Goal: Information Seeking & Learning: Find specific fact

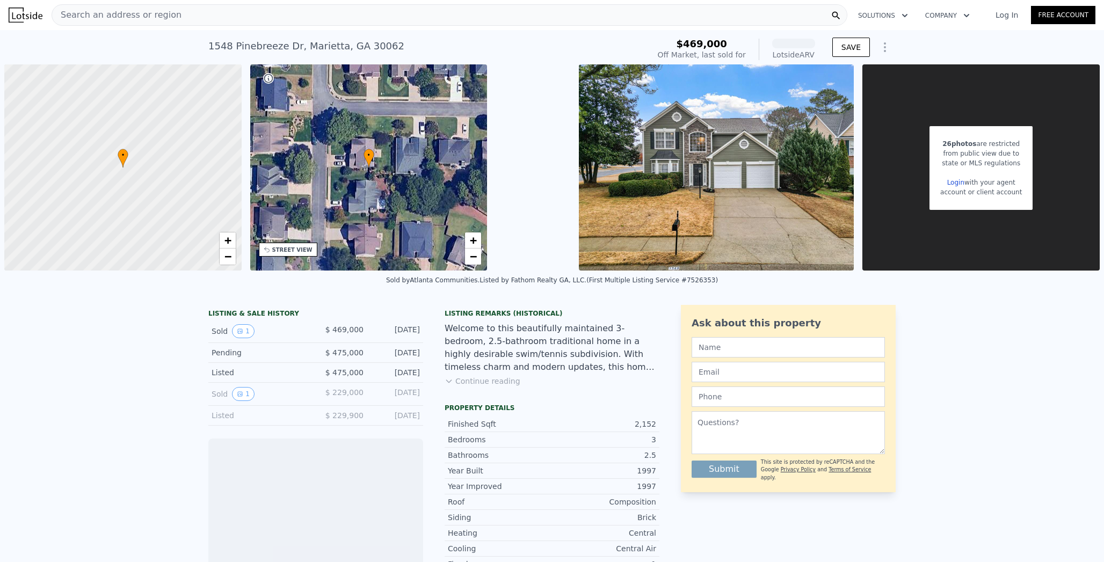
click at [280, 11] on div "Search an address or region" at bounding box center [450, 14] width 796 height 21
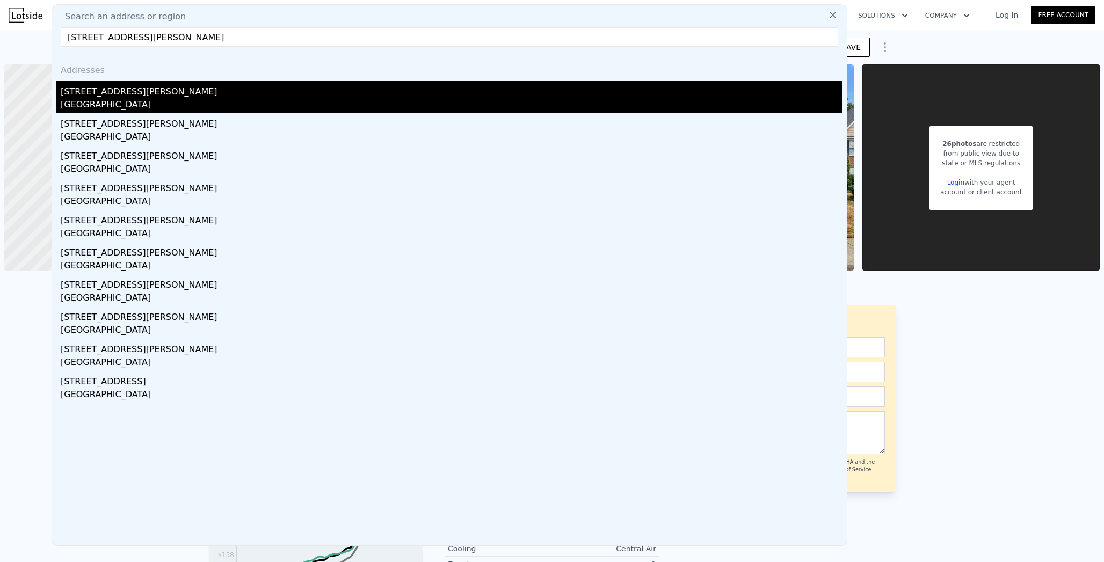
type input "[STREET_ADDRESS][PERSON_NAME]"
click at [83, 96] on div "[STREET_ADDRESS][PERSON_NAME]" at bounding box center [452, 89] width 782 height 17
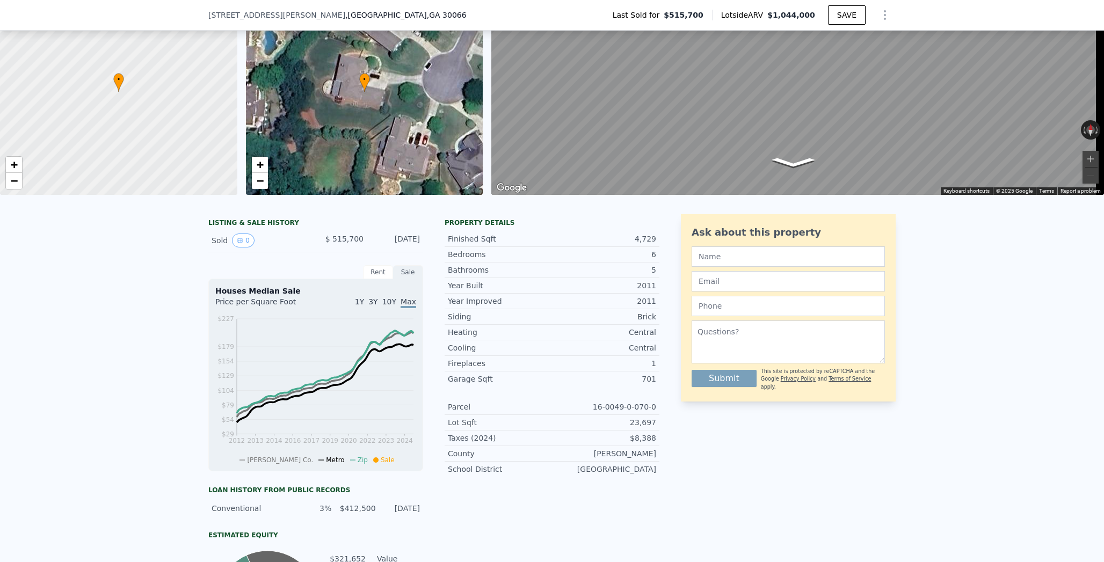
scroll to position [56, 0]
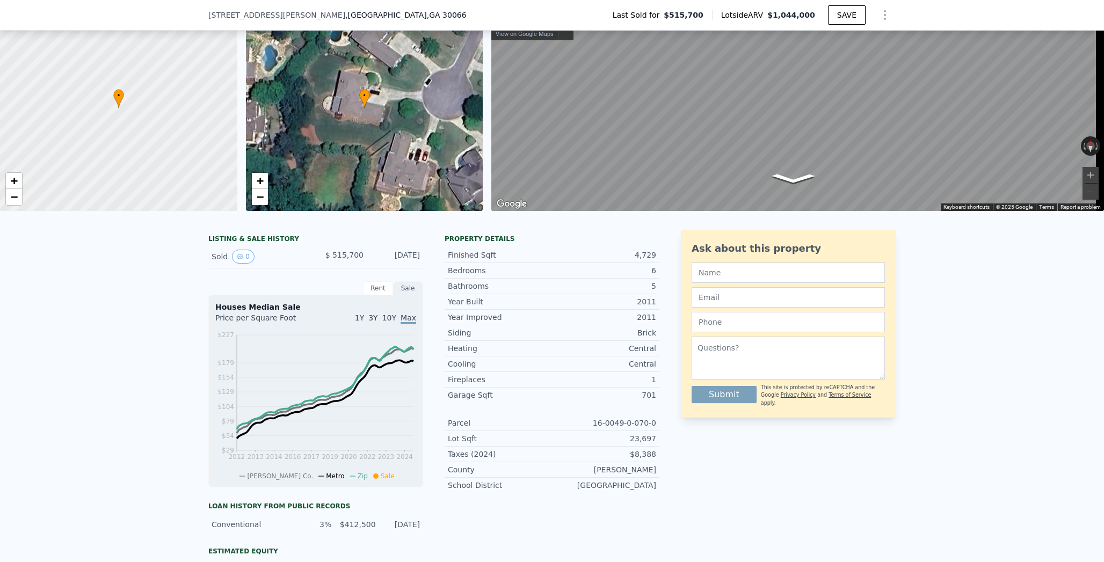
click at [234, 254] on div "Sold 0 $ 515,700 [DATE]" at bounding box center [315, 256] width 215 height 23
click at [234, 258] on button "0" at bounding box center [243, 257] width 23 height 14
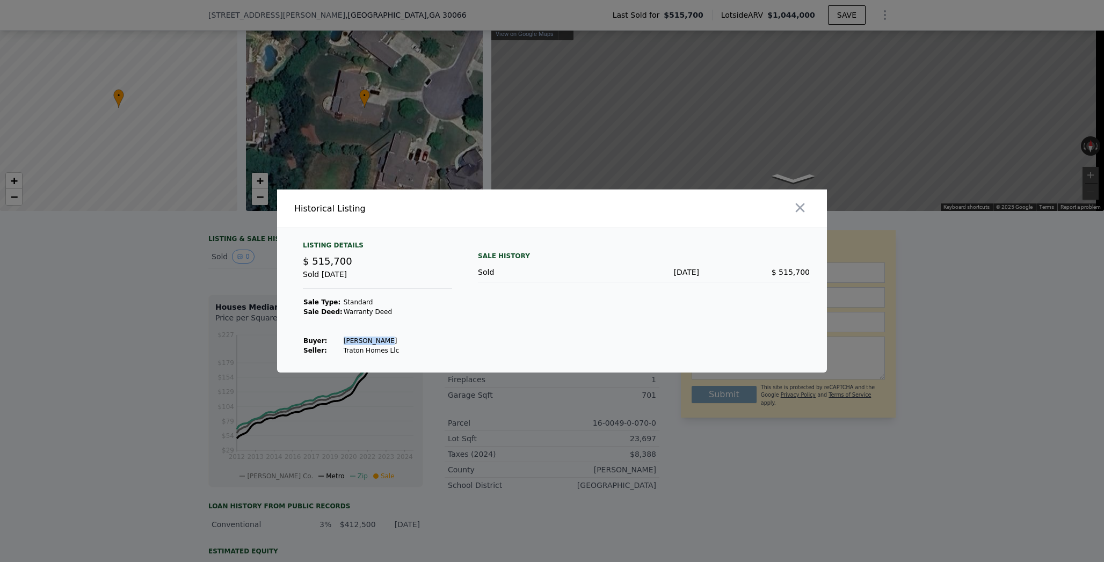
drag, startPoint x: 342, startPoint y: 338, endPoint x: 390, endPoint y: 337, distance: 48.9
click at [390, 337] on td "Mishra Mahim" at bounding box center [371, 341] width 56 height 10
copy td "Mishra Mahim"
click at [801, 216] on button "button" at bounding box center [800, 207] width 19 height 19
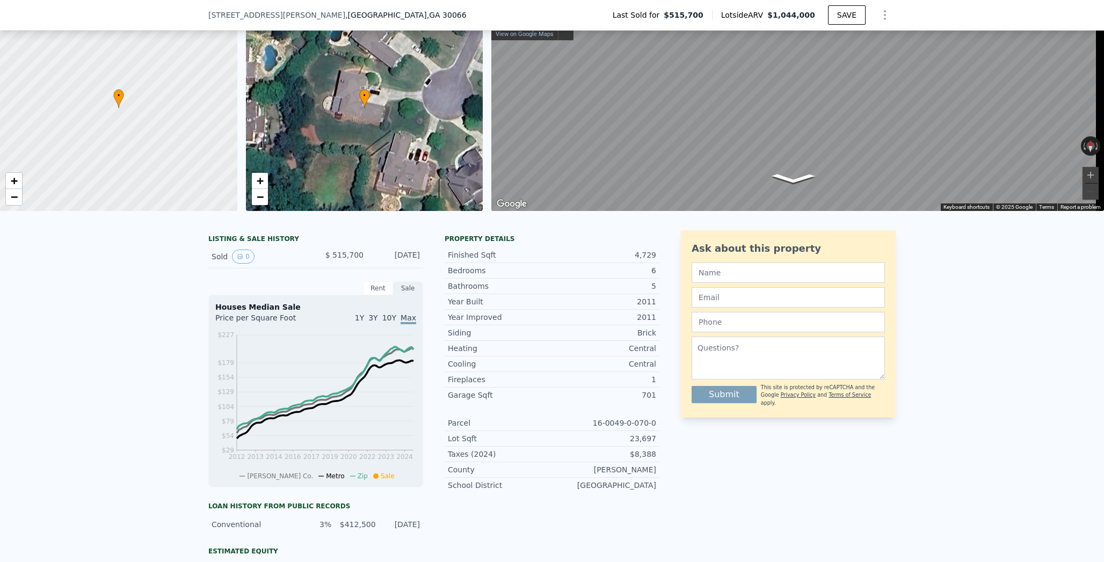
type input "$ 465,000"
type input "4"
type input "-$ 56,115"
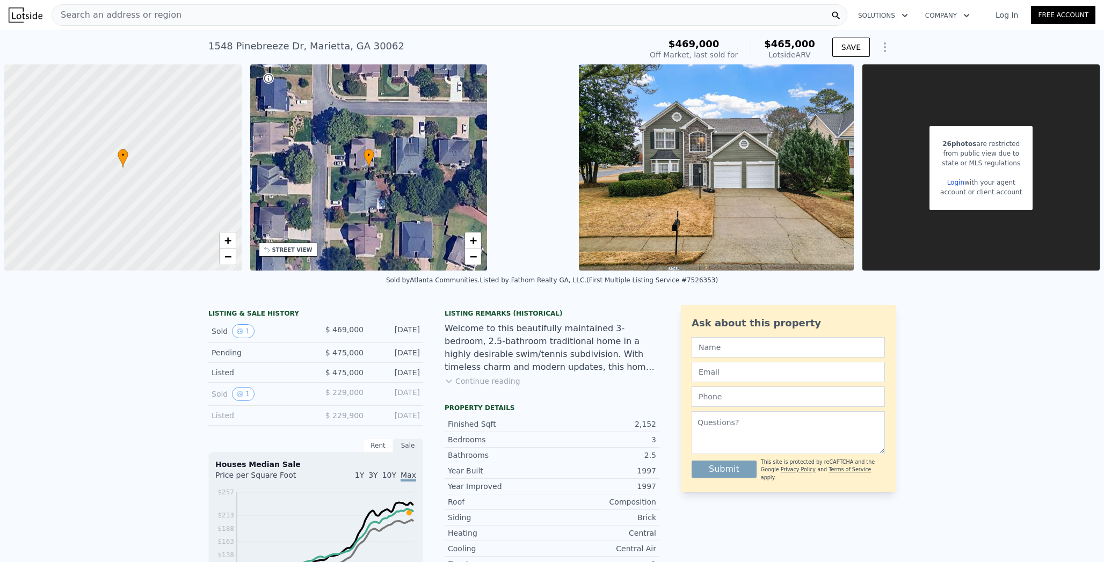
click at [293, 39] on div "1548 Pinebreeze Dr , Marietta , GA 30062" at bounding box center [306, 46] width 196 height 15
click at [271, 11] on div "Search an address or region" at bounding box center [450, 14] width 796 height 21
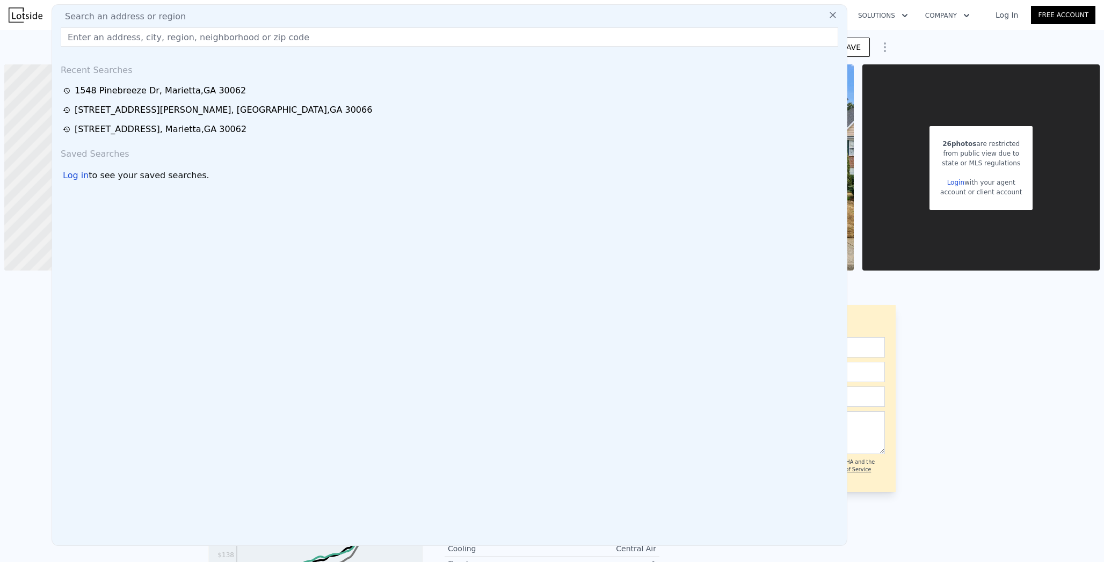
click at [271, 11] on div "Search an address or region" at bounding box center [449, 16] width 786 height 13
click at [266, 32] on input "text" at bounding box center [450, 36] width 778 height 19
paste input "4825 Holmes Farm Ct, Marietta, GA 30066"
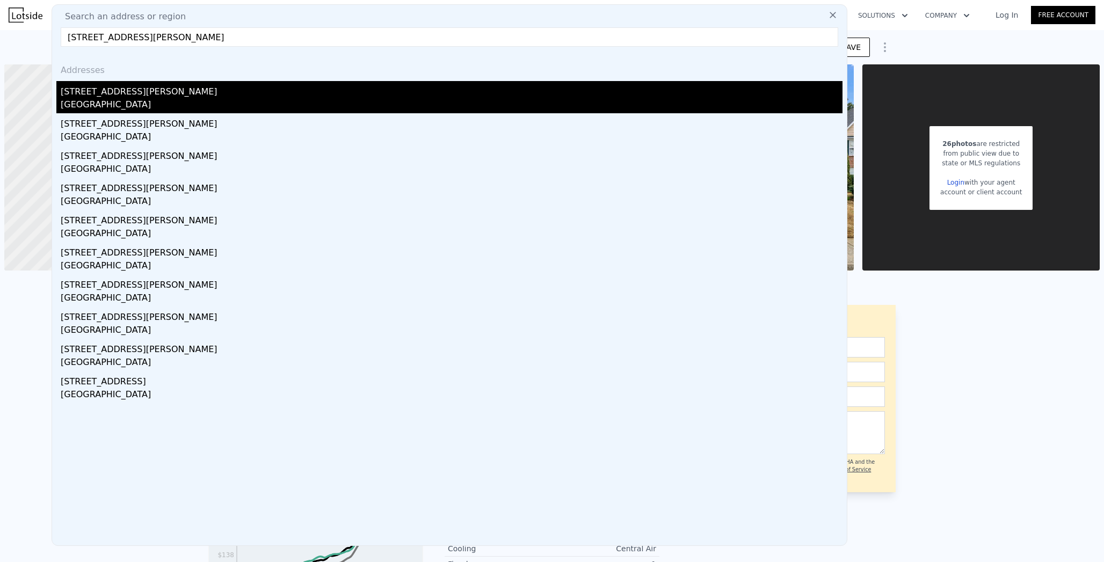
type input "4825 Holmes Farm Ct, Marietta, GA 30066"
click at [222, 87] on div "[STREET_ADDRESS][PERSON_NAME]" at bounding box center [452, 89] width 782 height 17
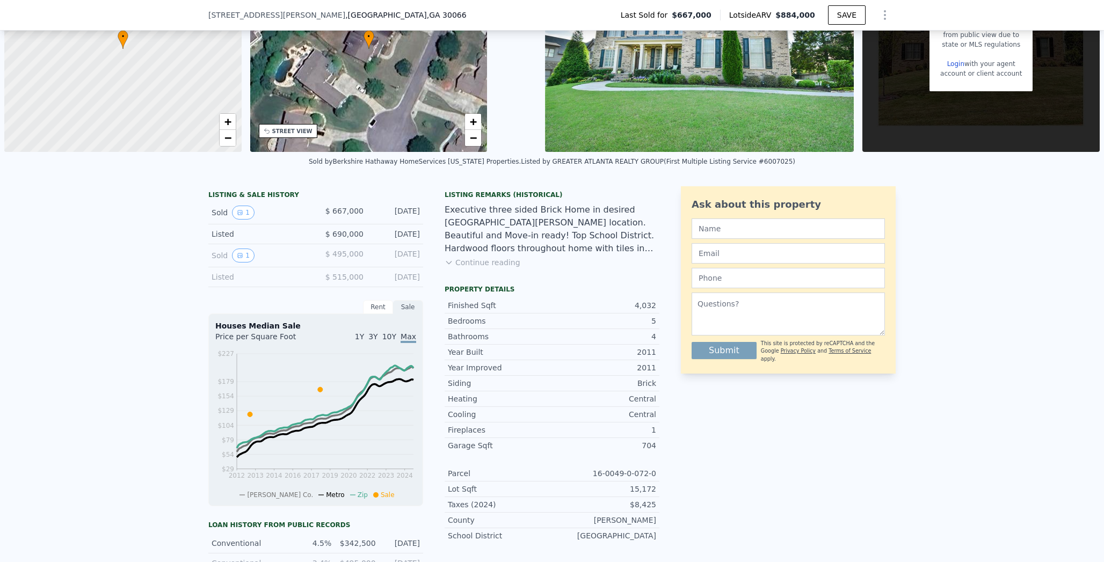
scroll to position [117, 0]
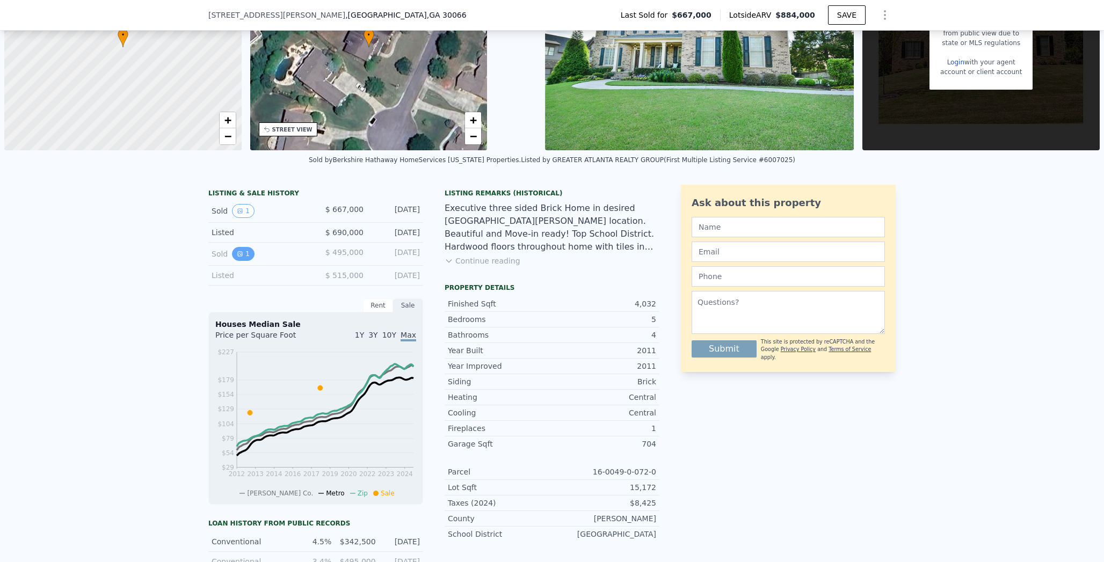
click at [237, 251] on icon "View historical data" at bounding box center [240, 254] width 6 height 6
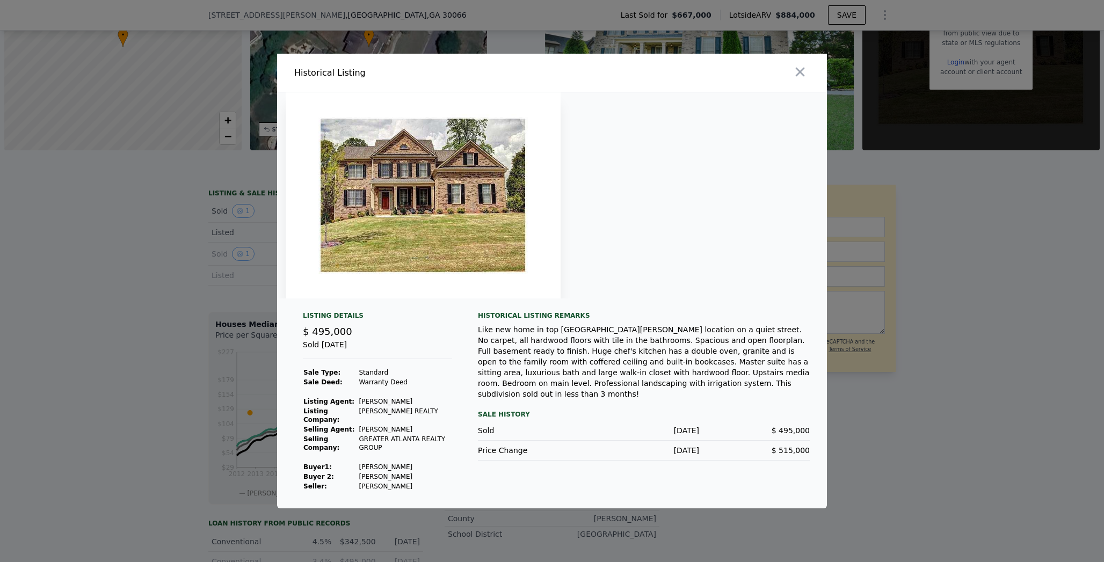
click at [422, 467] on td "Kanagarajan Nandhakumar" at bounding box center [406, 467] width 94 height 10
click at [192, 361] on div at bounding box center [552, 281] width 1104 height 562
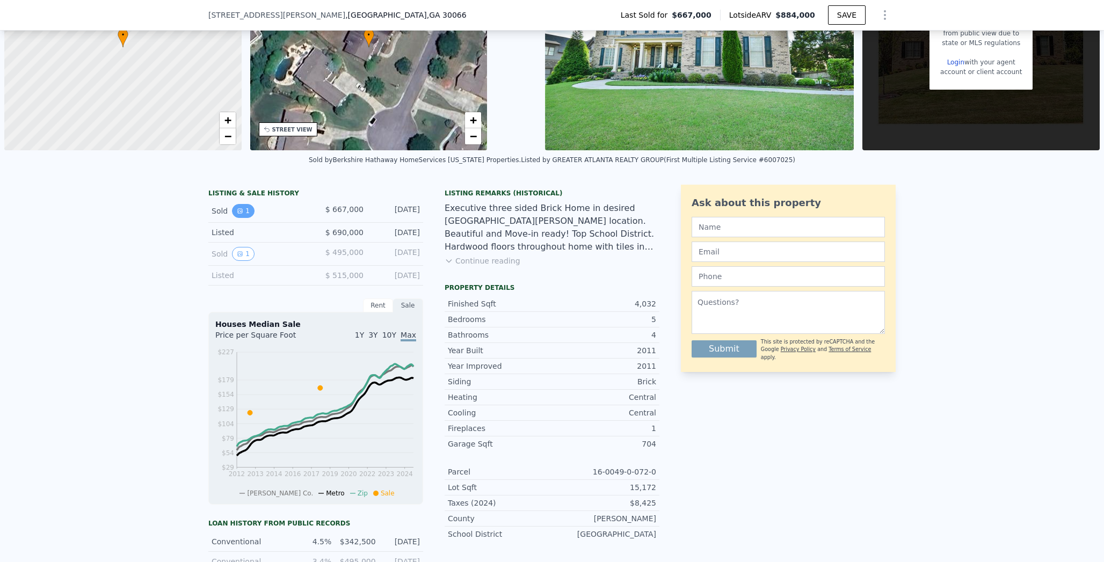
click at [239, 216] on button "1" at bounding box center [243, 211] width 23 height 14
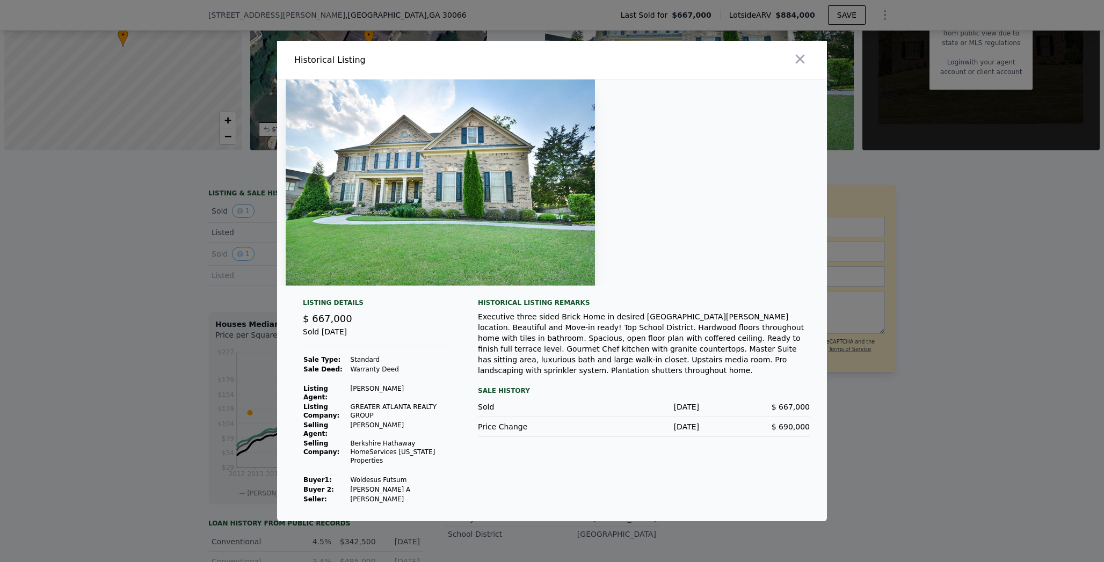
click at [364, 479] on td "Woldesus Futsum" at bounding box center [401, 480] width 103 height 10
copy td "Woldesus Futsum"
click at [143, 338] on div at bounding box center [552, 281] width 1104 height 562
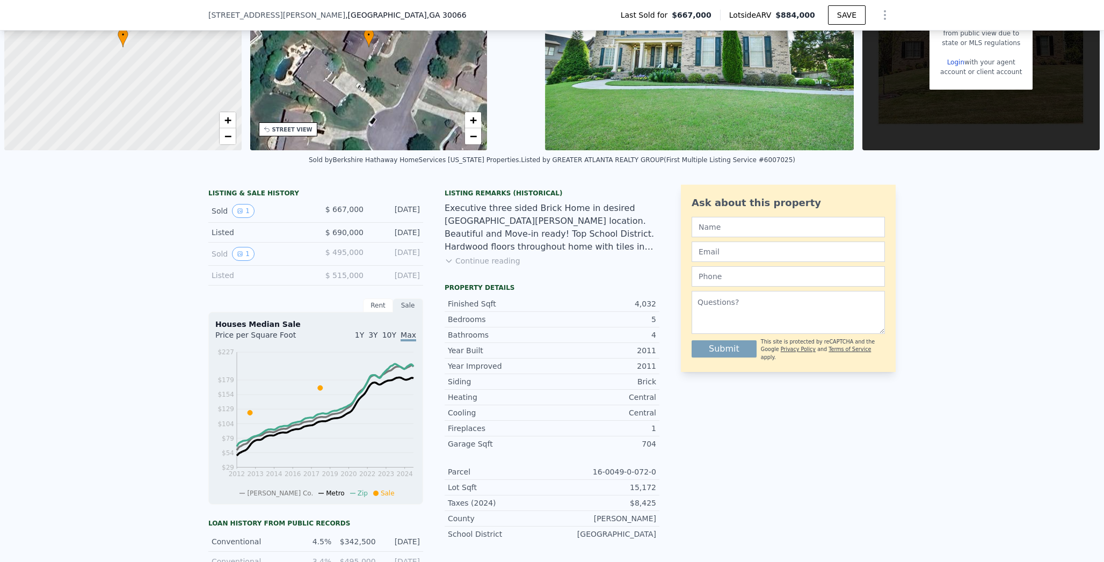
type input "$ 465,000"
type input "4"
type input "-$ 56,115"
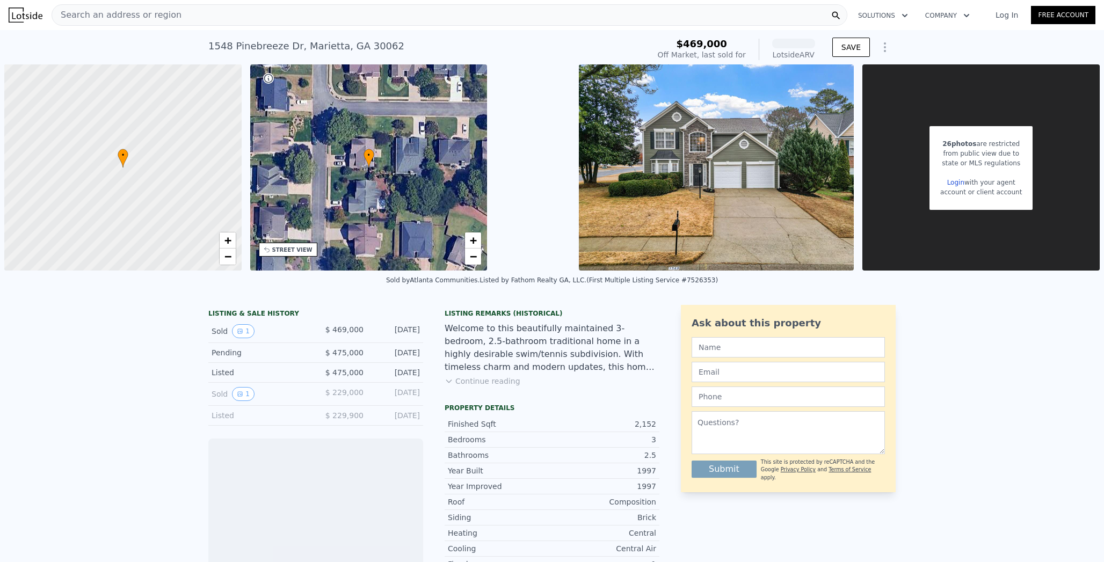
click at [108, 19] on span "Search an address or region" at bounding box center [116, 15] width 129 height 13
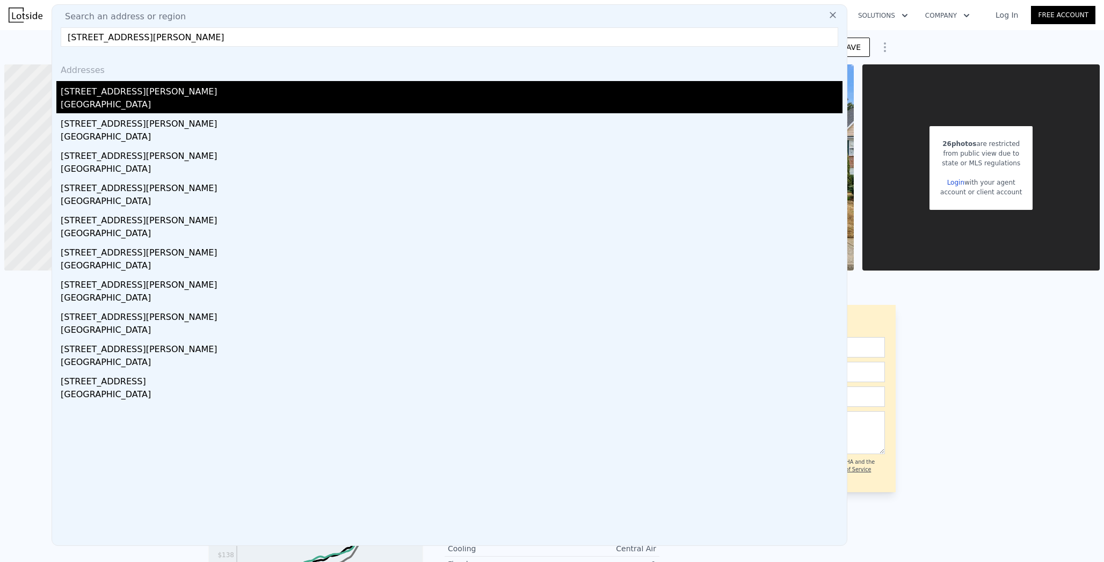
type input "[STREET_ADDRESS][PERSON_NAME]"
click at [86, 91] on div "[STREET_ADDRESS][PERSON_NAME]" at bounding box center [452, 89] width 782 height 17
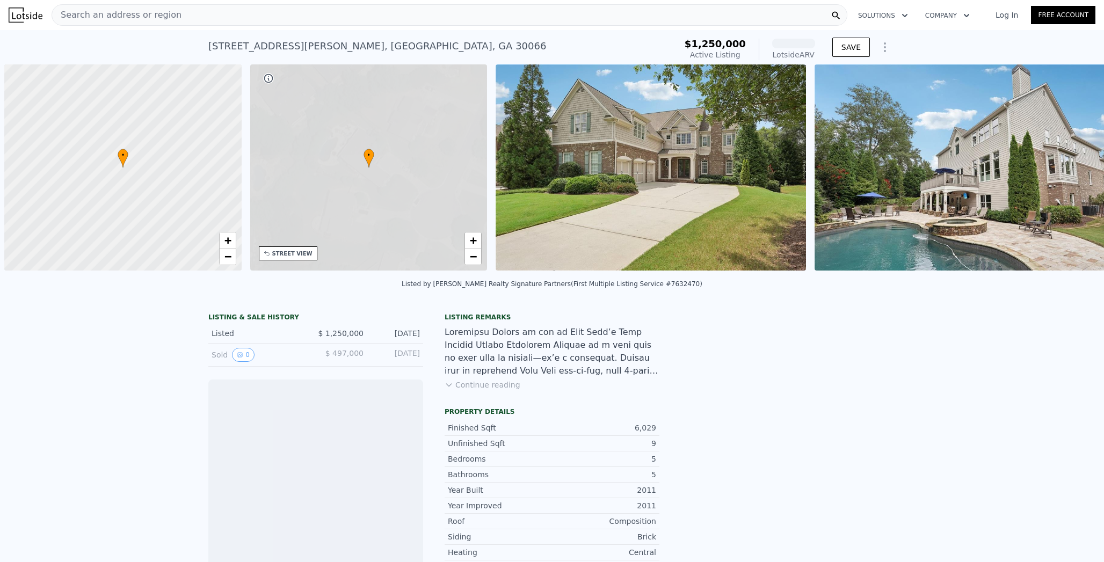
scroll to position [0, 4]
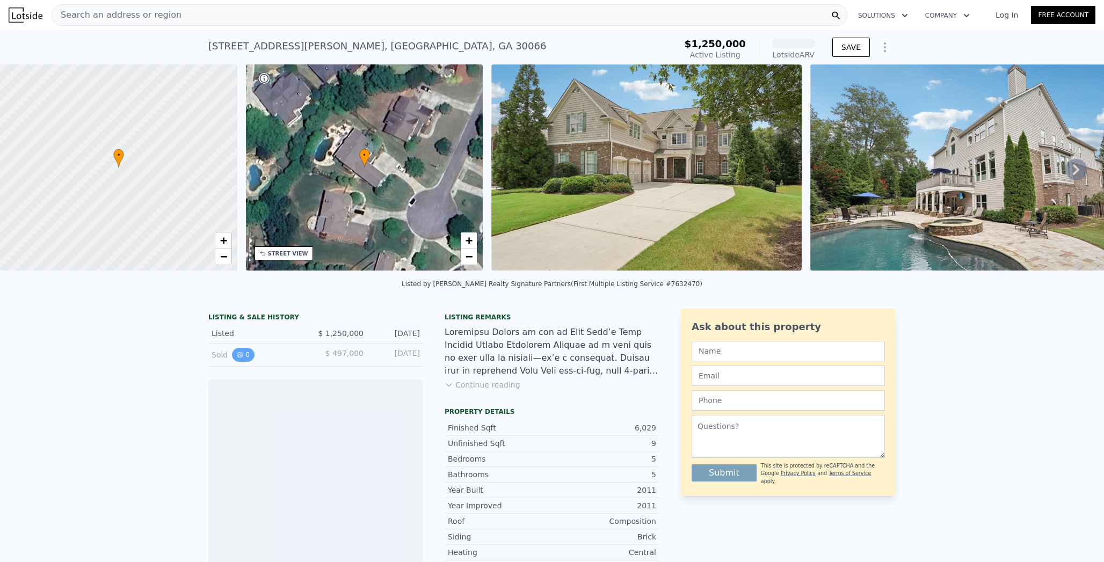
click at [240, 353] on button "0" at bounding box center [243, 355] width 23 height 14
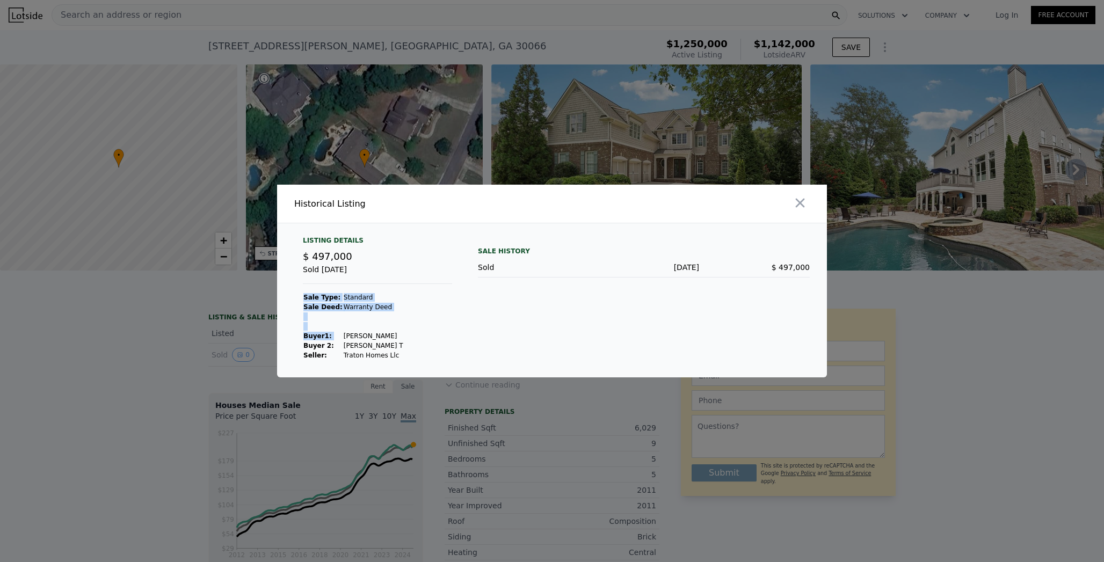
drag, startPoint x: 341, startPoint y: 336, endPoint x: 401, endPoint y: 337, distance: 60.2
click at [401, 337] on div "Listing Details $ 497,000 Sold [DATE] Sale Type: Standard Sale Deed: Warranty D…" at bounding box center [377, 298] width 166 height 124
drag, startPoint x: 402, startPoint y: 336, endPoint x: 352, endPoint y: 335, distance: 50.5
click at [352, 335] on div "Listing Details $ 497,000 Sold [DATE] Sale Type: Standard Sale Deed: Warranty D…" at bounding box center [377, 298] width 166 height 124
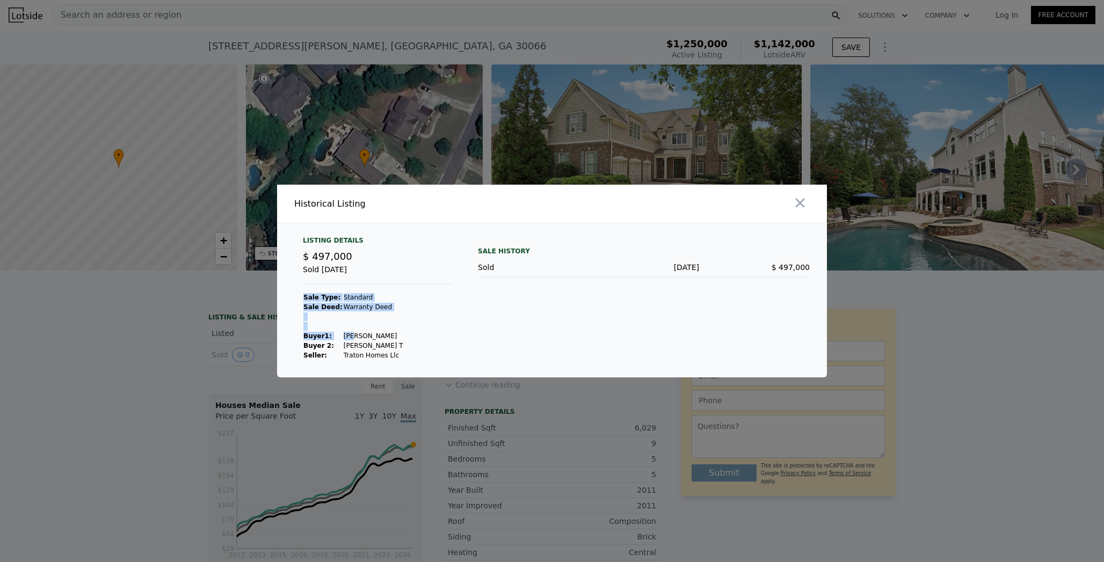
click at [352, 335] on td "[PERSON_NAME]" at bounding box center [373, 336] width 61 height 10
drag, startPoint x: 338, startPoint y: 337, endPoint x: 394, endPoint y: 336, distance: 55.9
click at [394, 336] on tr "Buyer 1 : [PERSON_NAME]" at bounding box center [353, 336] width 101 height 10
copy tr "[PERSON_NAME]"
drag, startPoint x: 339, startPoint y: 344, endPoint x: 395, endPoint y: 342, distance: 56.4
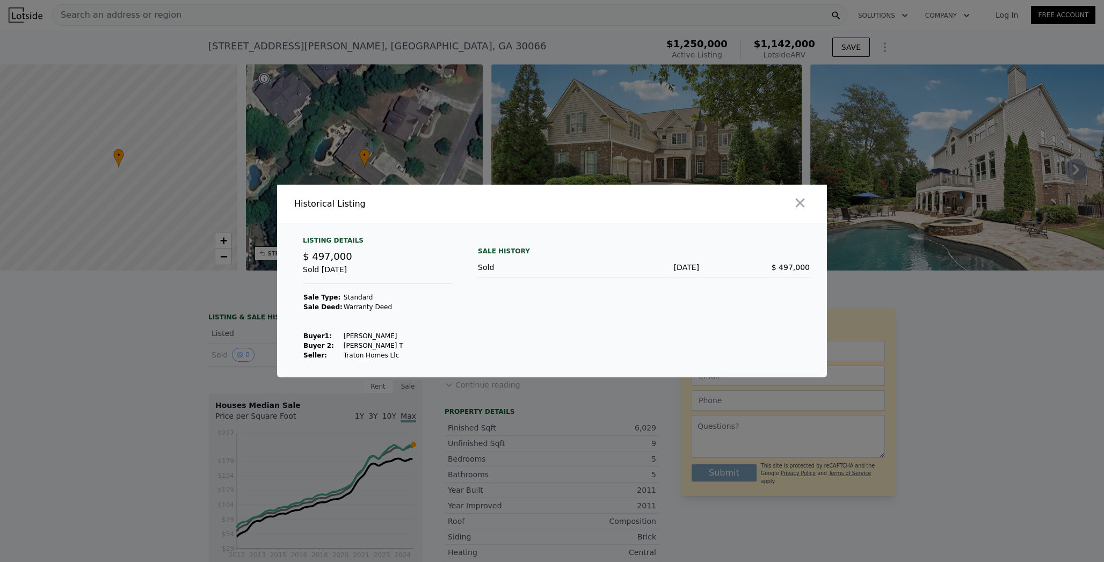
click at [395, 342] on td "[PERSON_NAME] T" at bounding box center [373, 346] width 61 height 10
copy td "[PERSON_NAME] T"
click at [533, 11] on div at bounding box center [552, 281] width 1104 height 562
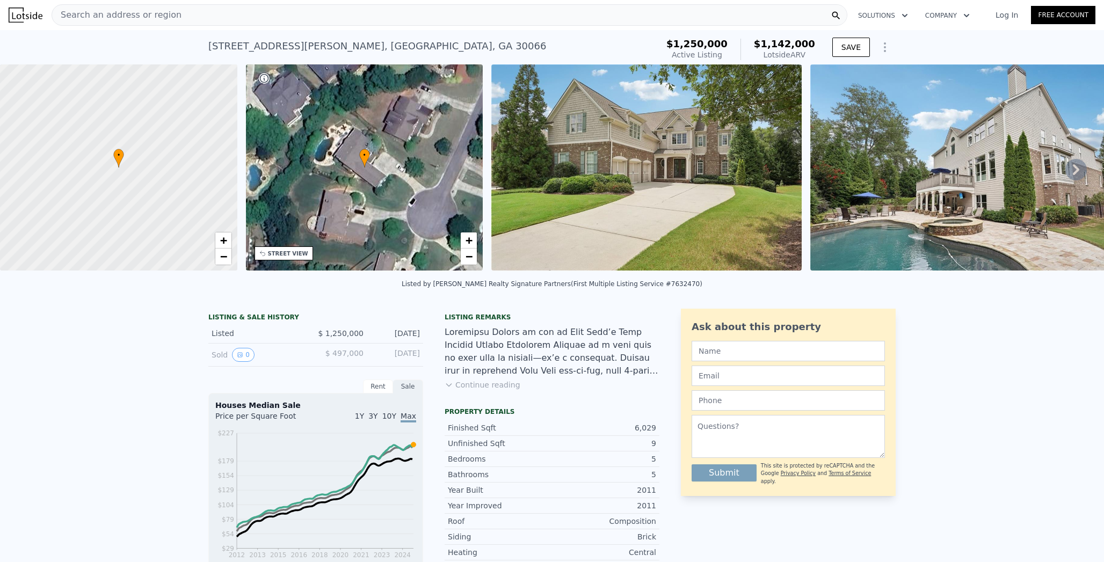
click at [534, 6] on div "Search an address or region" at bounding box center [450, 14] width 796 height 21
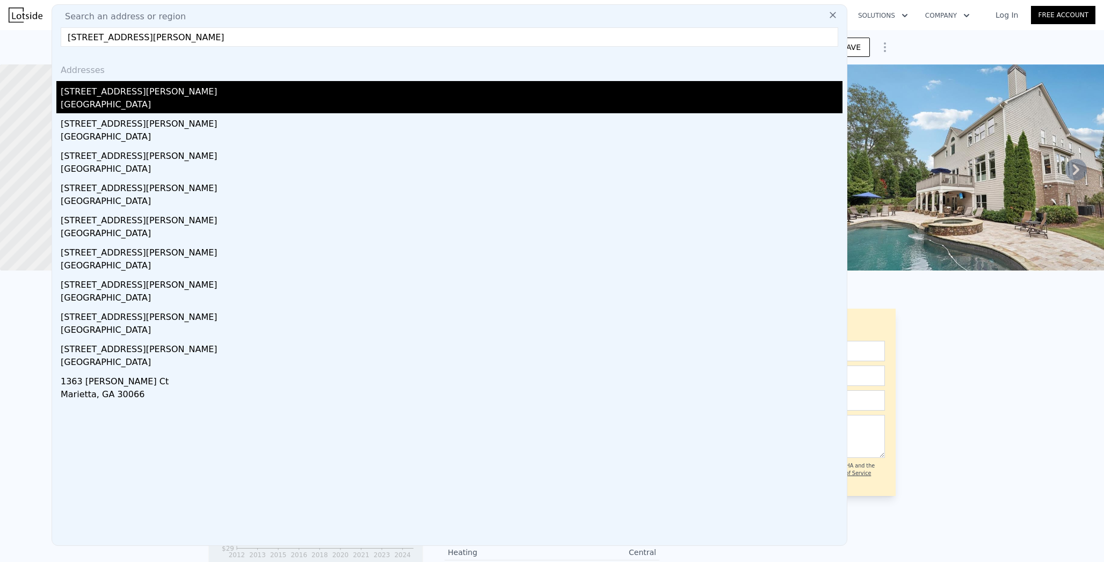
type input "[STREET_ADDRESS][PERSON_NAME]"
click at [121, 89] on div "[STREET_ADDRESS][PERSON_NAME]" at bounding box center [452, 89] width 782 height 17
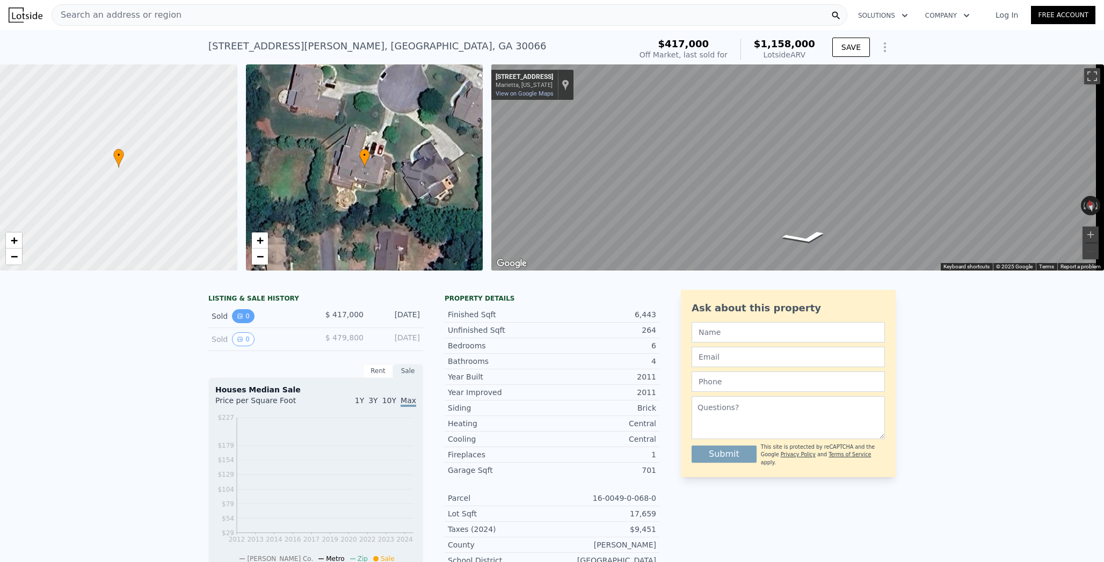
click at [238, 314] on button "0" at bounding box center [243, 316] width 23 height 14
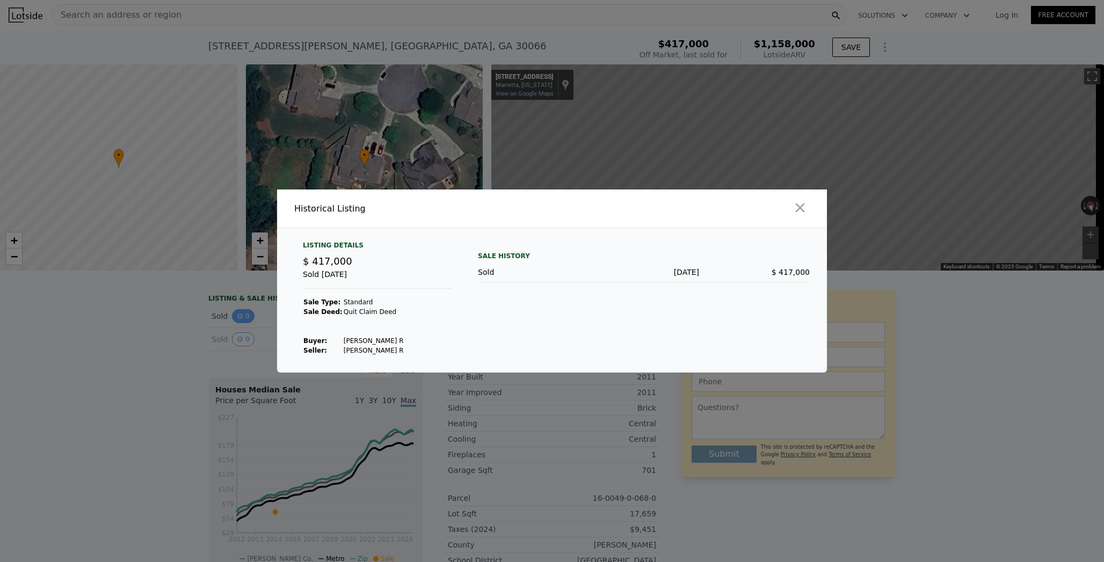
click at [238, 314] on div at bounding box center [552, 281] width 1104 height 562
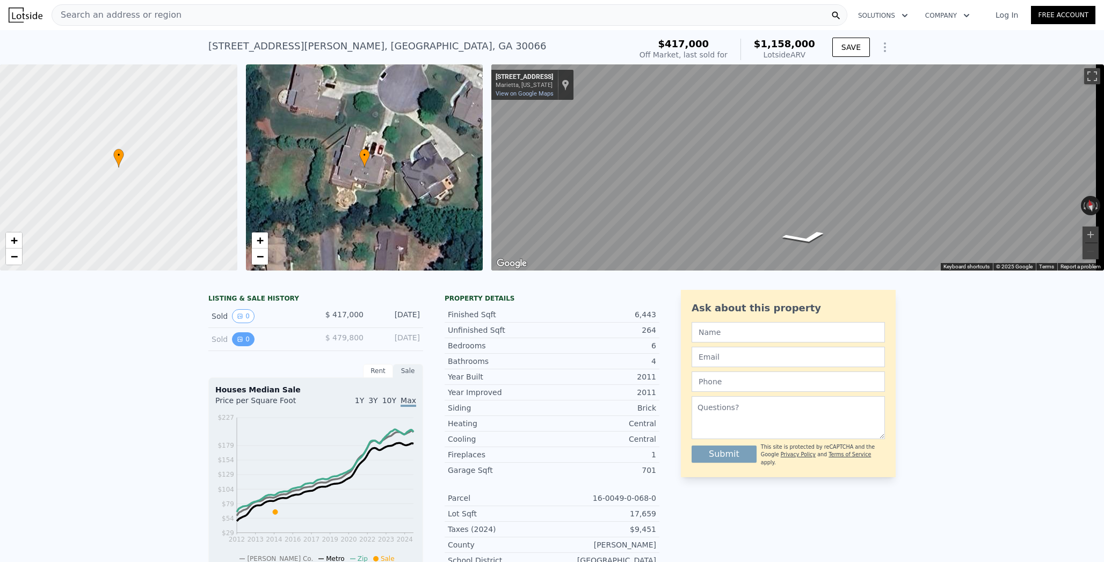
click at [238, 339] on button "0" at bounding box center [243, 339] width 23 height 14
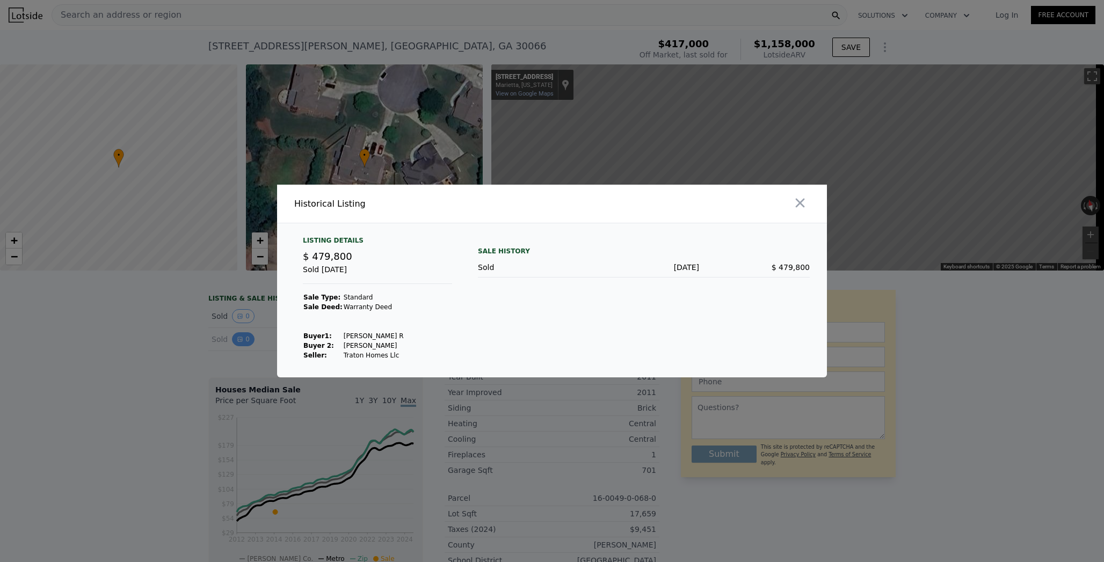
click at [238, 339] on div at bounding box center [552, 281] width 1104 height 562
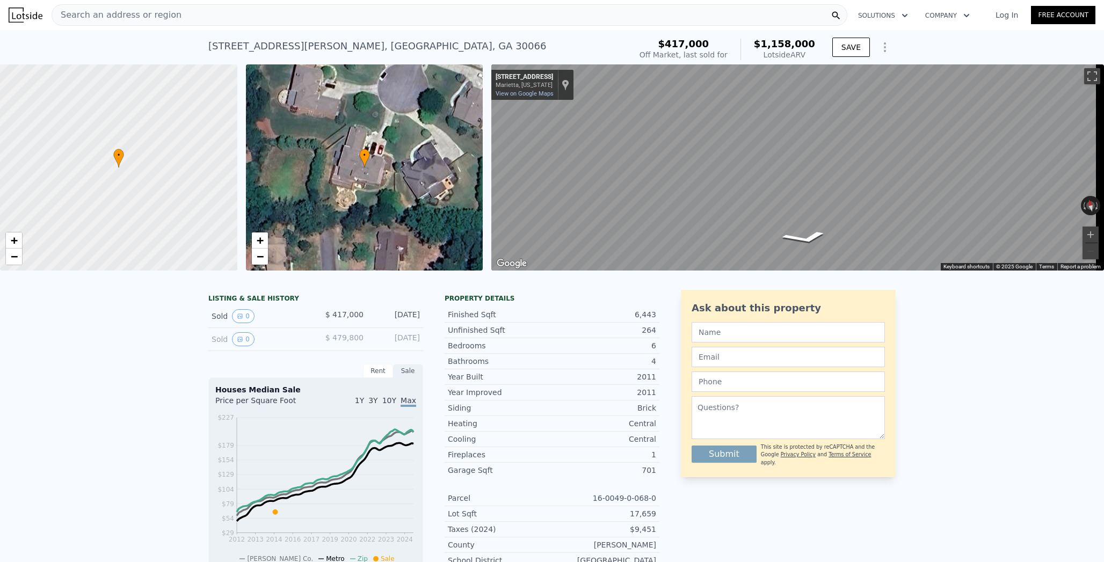
click at [385, 23] on div "Search an address or region" at bounding box center [450, 14] width 796 height 21
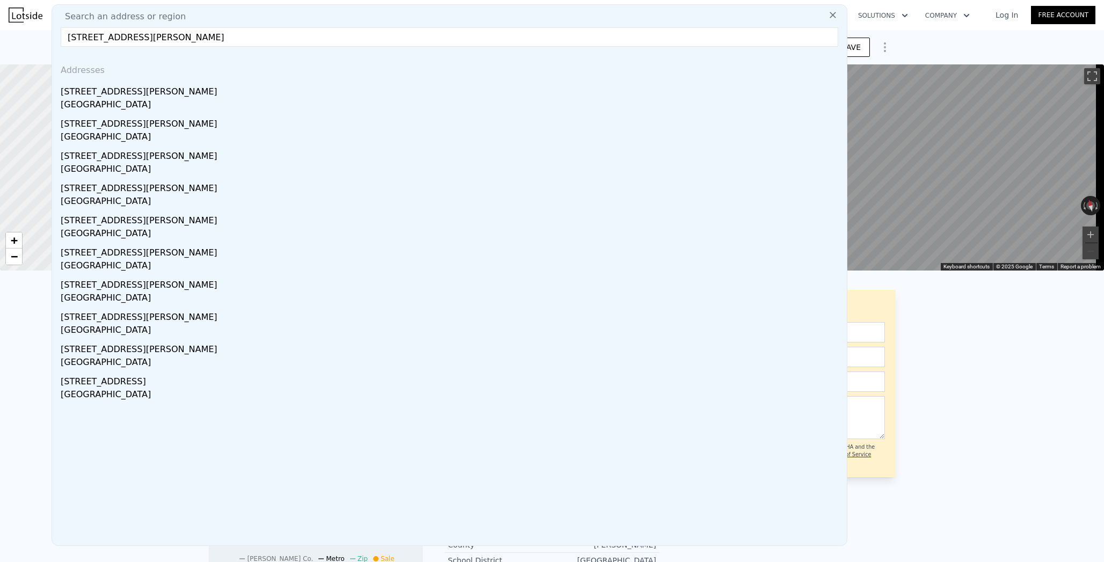
type input "[STREET_ADDRESS][PERSON_NAME]"
click at [229, 79] on div "Addresses" at bounding box center [449, 68] width 786 height 26
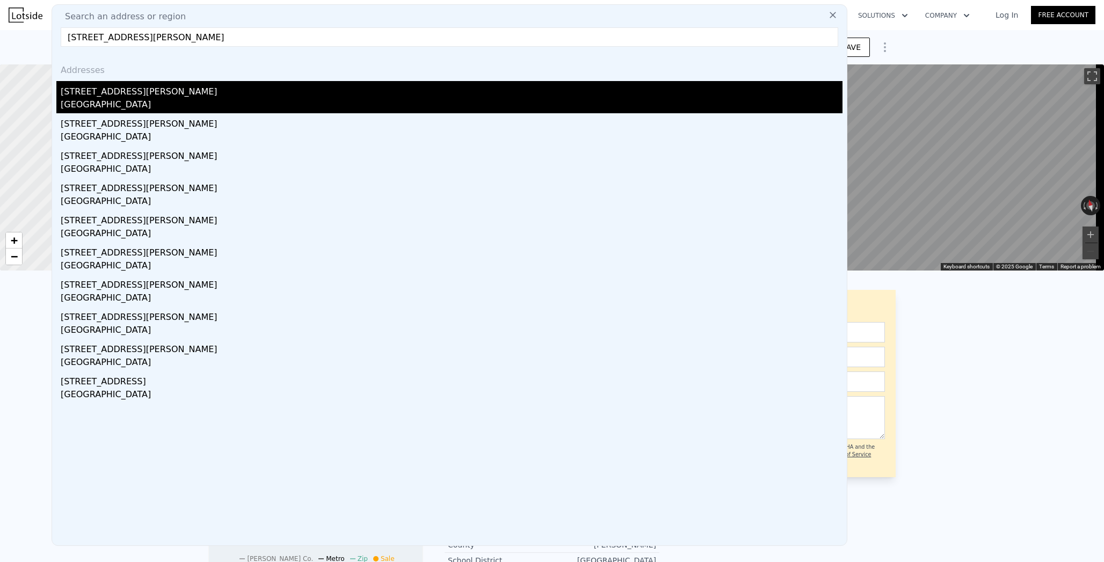
click at [233, 88] on div "[STREET_ADDRESS][PERSON_NAME]" at bounding box center [452, 89] width 782 height 17
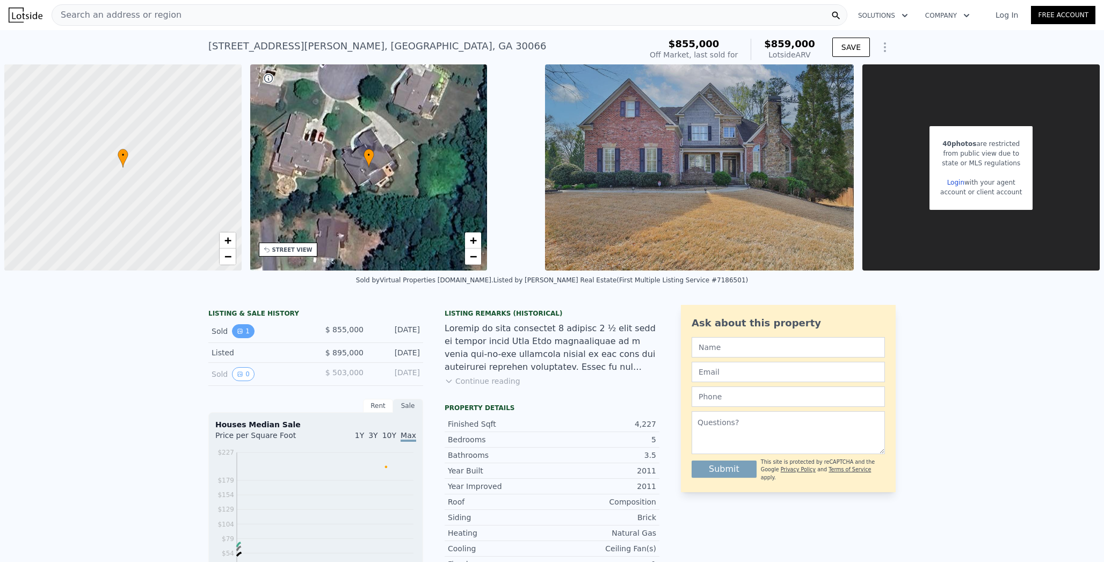
click at [241, 324] on button "1" at bounding box center [243, 331] width 23 height 14
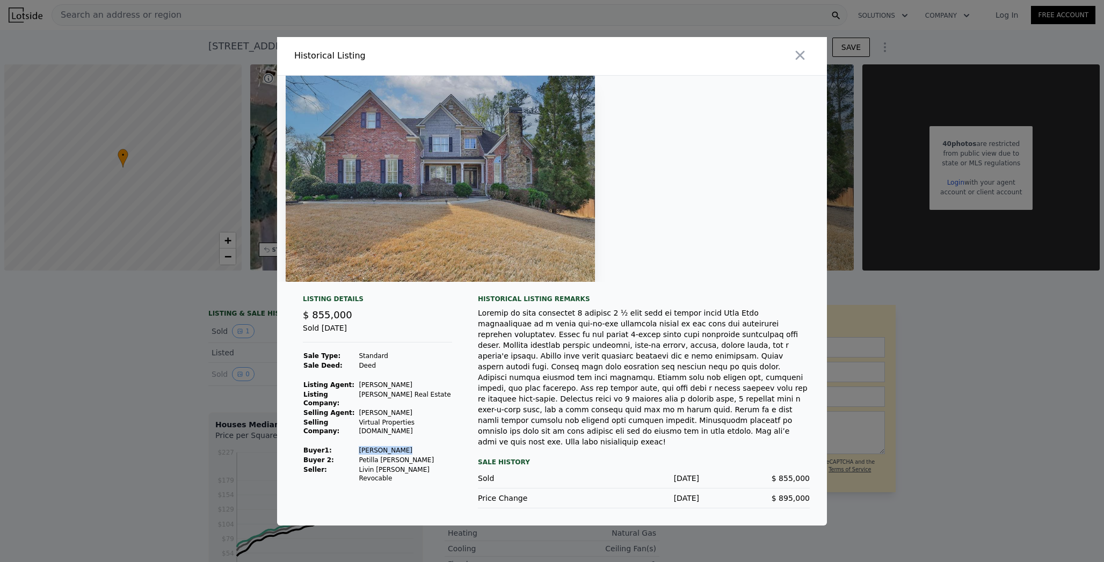
drag, startPoint x: 353, startPoint y: 460, endPoint x: 424, endPoint y: 460, distance: 70.9
click at [424, 455] on tr "Buyer 1 : [PERSON_NAME]" at bounding box center [377, 451] width 149 height 10
copy tr "[PERSON_NAME]"
click at [868, 28] on div at bounding box center [552, 281] width 1104 height 562
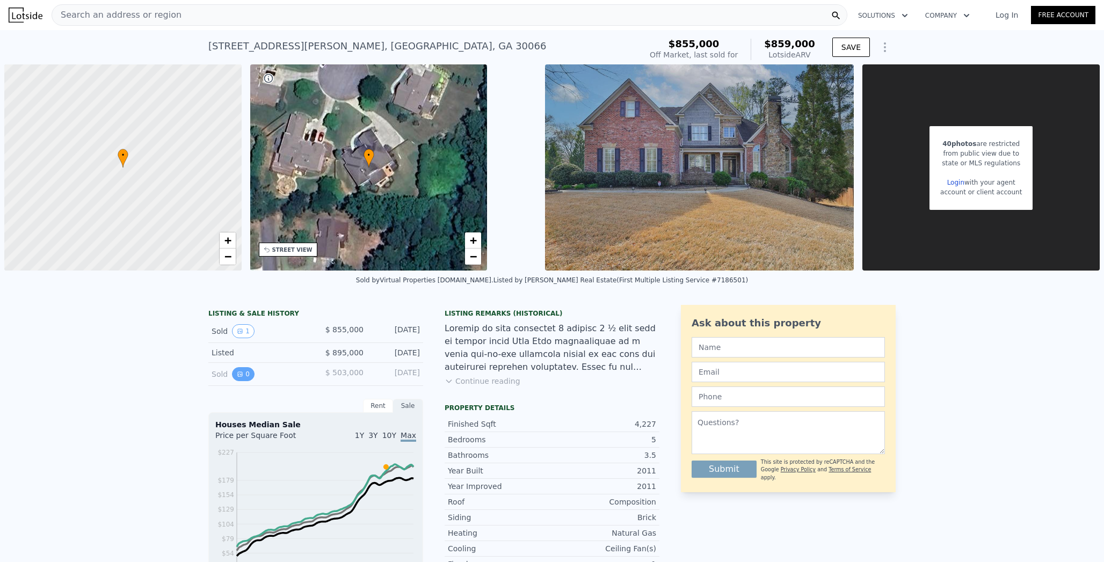
click at [237, 371] on icon "View historical data" at bounding box center [240, 374] width 6 height 6
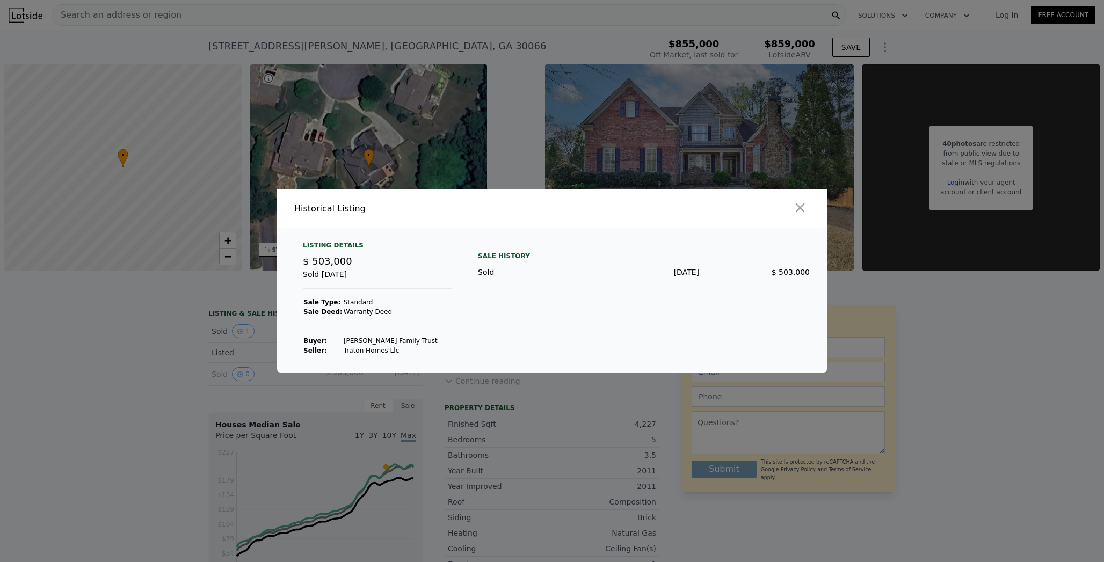
click at [360, 337] on td "[PERSON_NAME] Family Trust" at bounding box center [390, 341] width 95 height 10
click at [88, 322] on div at bounding box center [552, 281] width 1104 height 562
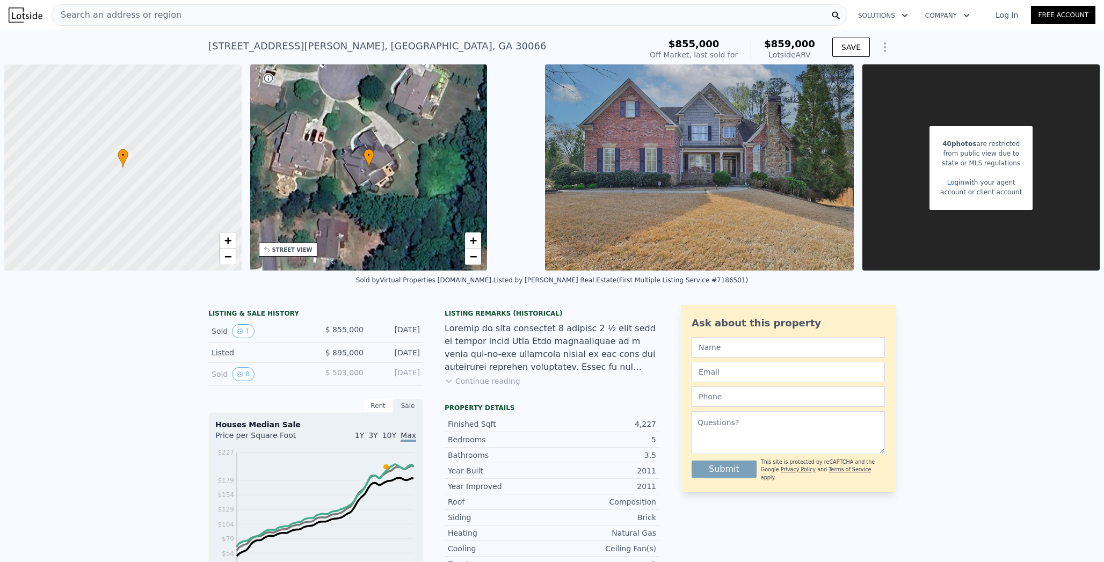
click at [425, 13] on div "Search an address or region" at bounding box center [450, 14] width 796 height 21
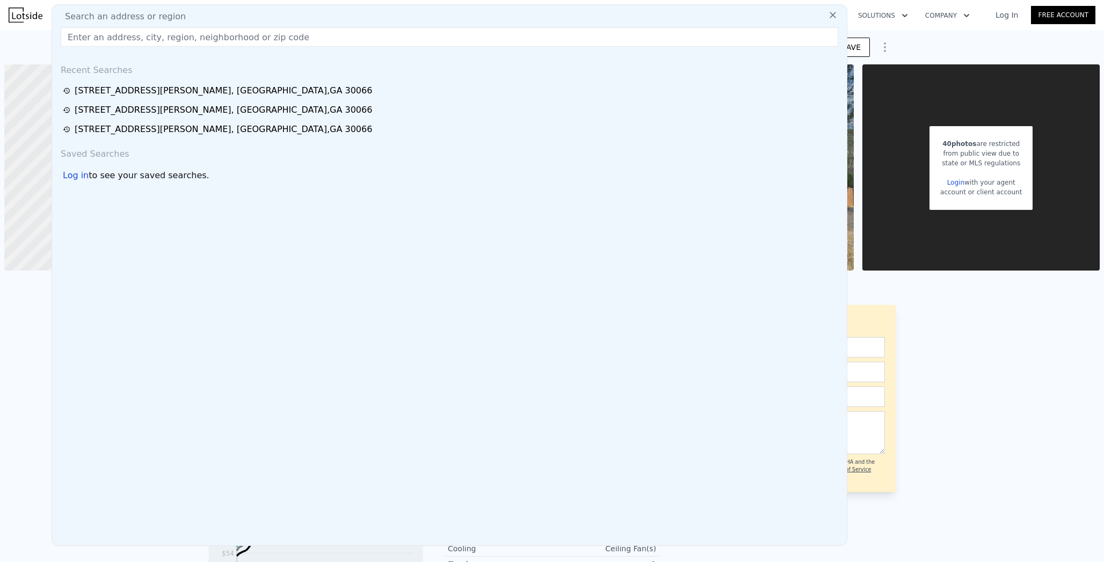
click at [425, 13] on div "Search an address or region" at bounding box center [449, 16] width 786 height 13
click at [426, 32] on input "text" at bounding box center [450, 36] width 778 height 19
paste input "[STREET_ADDRESS][PERSON_NAME]"
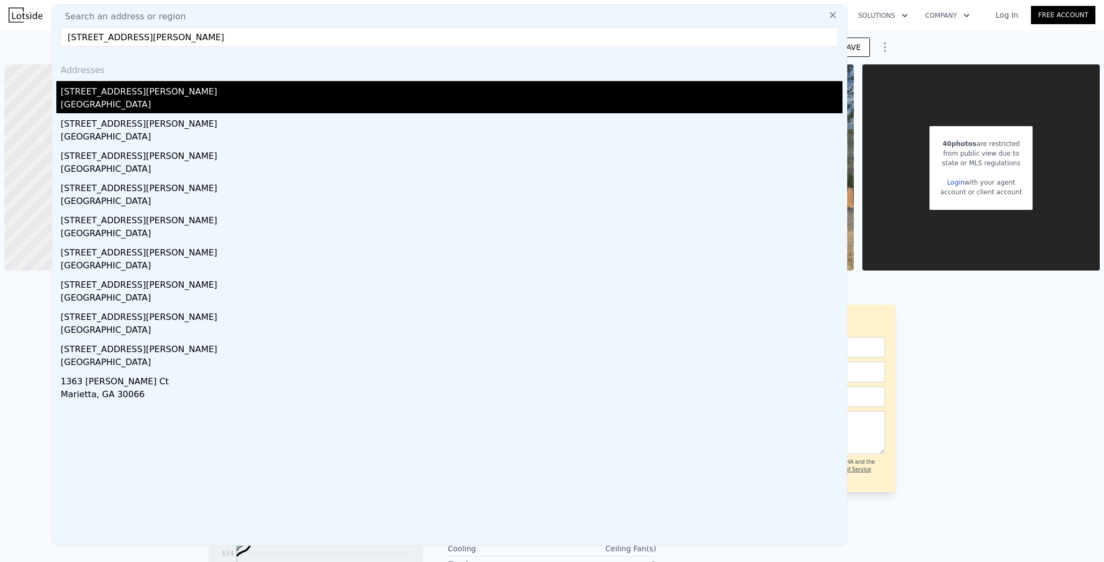
type input "[STREET_ADDRESS][PERSON_NAME]"
click at [194, 95] on div "[STREET_ADDRESS][PERSON_NAME]" at bounding box center [452, 89] width 782 height 17
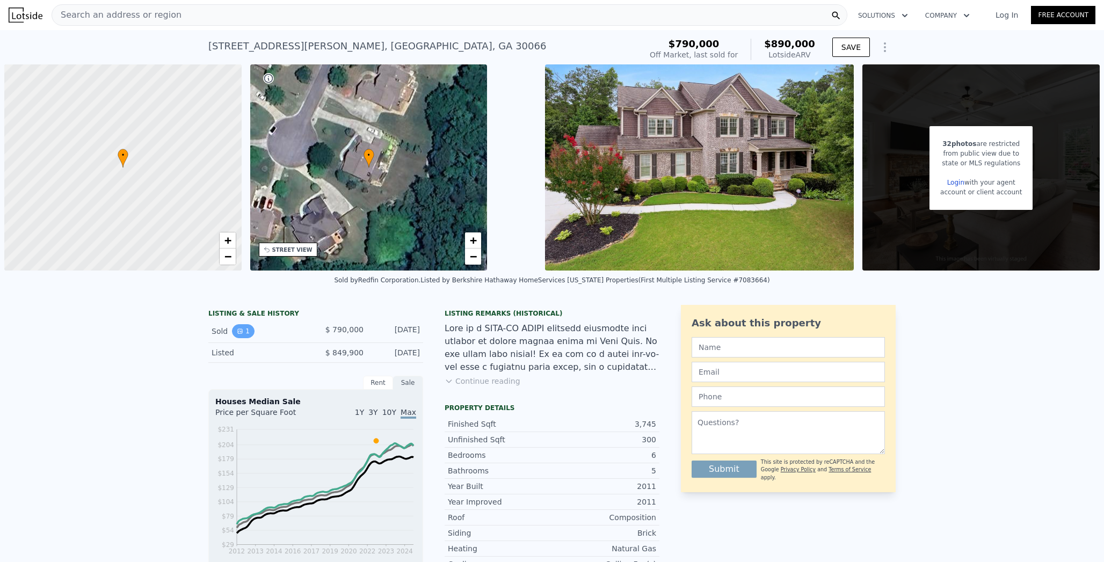
click at [238, 331] on button "1" at bounding box center [243, 331] width 23 height 14
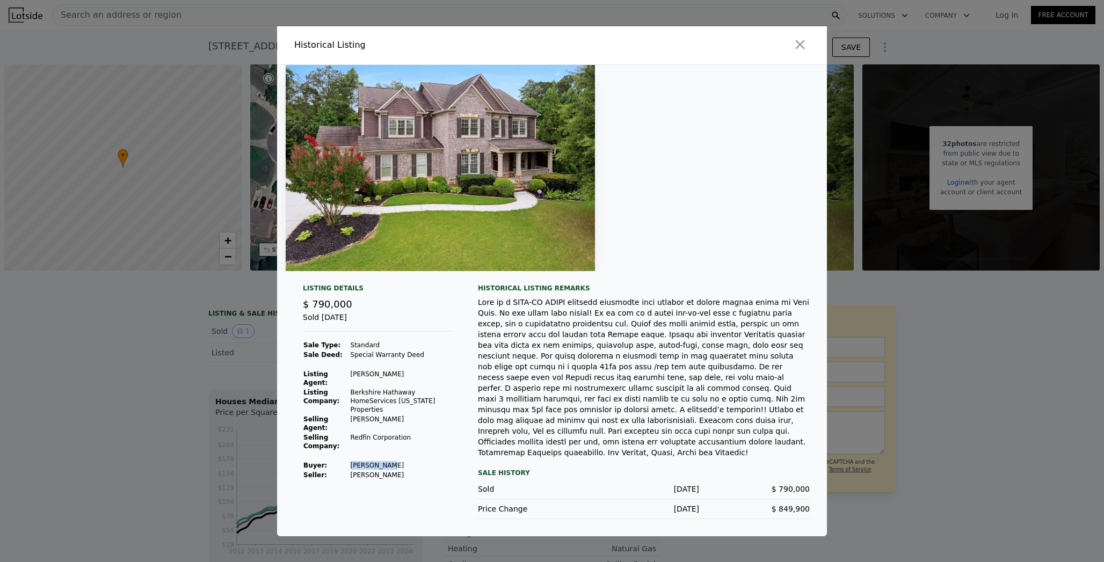
drag, startPoint x: 350, startPoint y: 470, endPoint x: 393, endPoint y: 468, distance: 42.5
click at [393, 468] on td "[PERSON_NAME]" at bounding box center [401, 466] width 103 height 10
click at [73, 387] on div at bounding box center [552, 281] width 1104 height 562
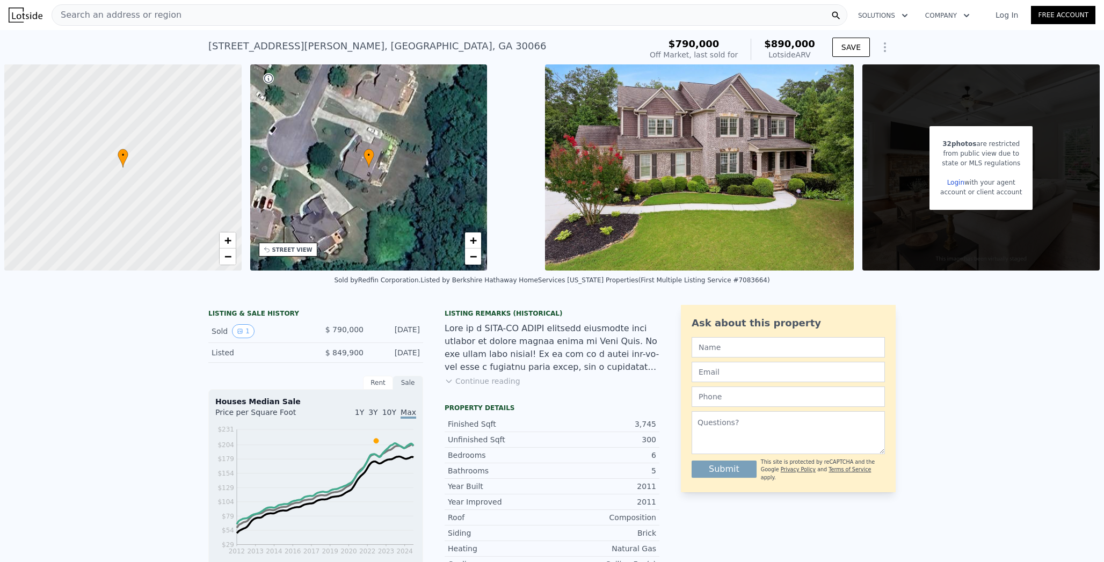
click at [423, 13] on div "Search an address or region" at bounding box center [450, 14] width 796 height 21
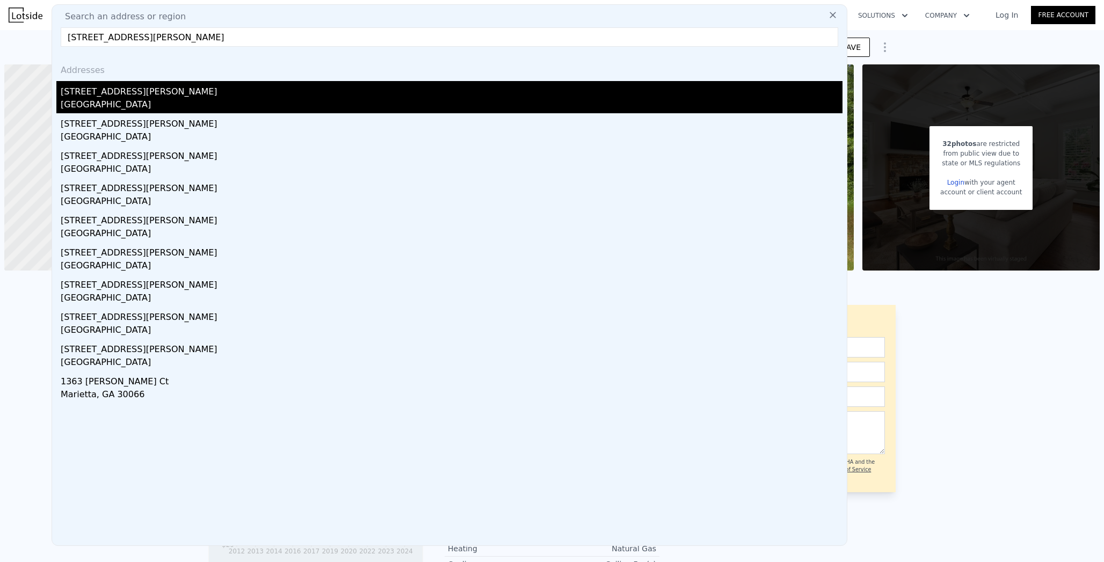
type input "[STREET_ADDRESS][PERSON_NAME]"
click at [195, 91] on div "[STREET_ADDRESS][PERSON_NAME]" at bounding box center [452, 89] width 782 height 17
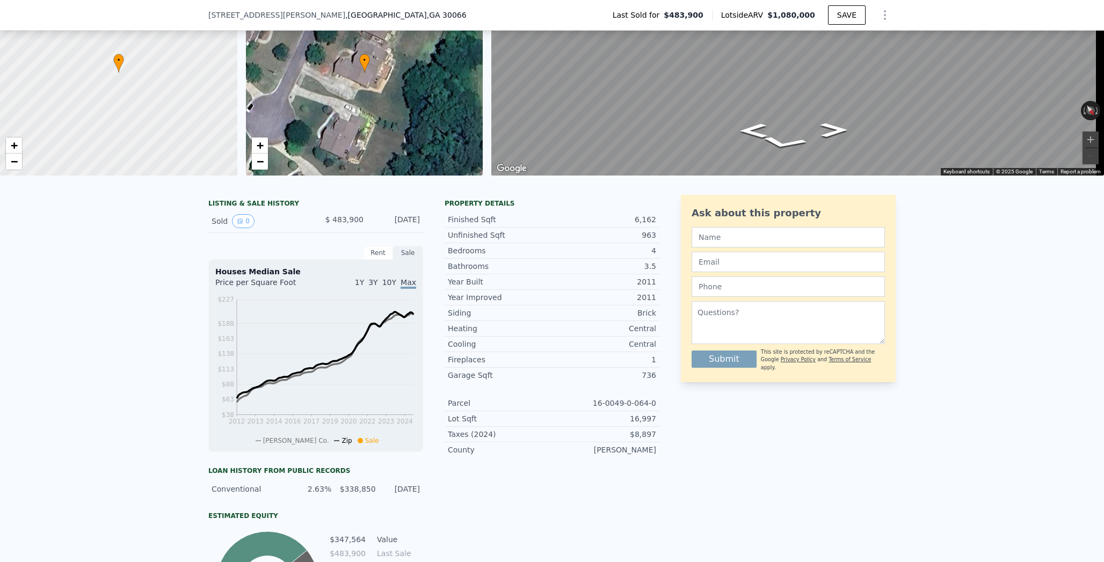
scroll to position [92, 0]
click at [645, 224] on div "6,162" at bounding box center [604, 218] width 104 height 11
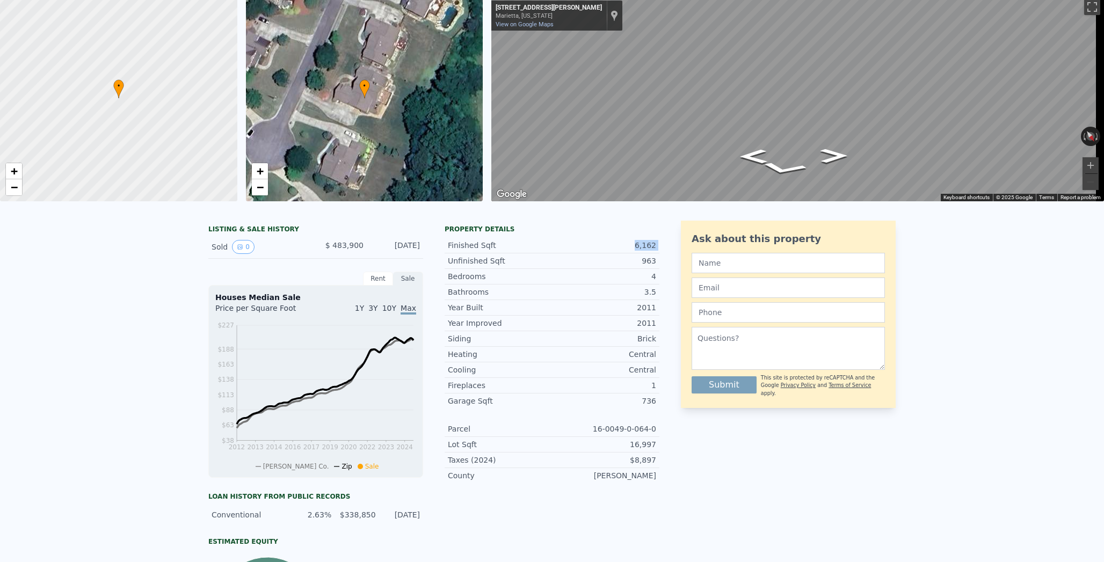
scroll to position [0, 0]
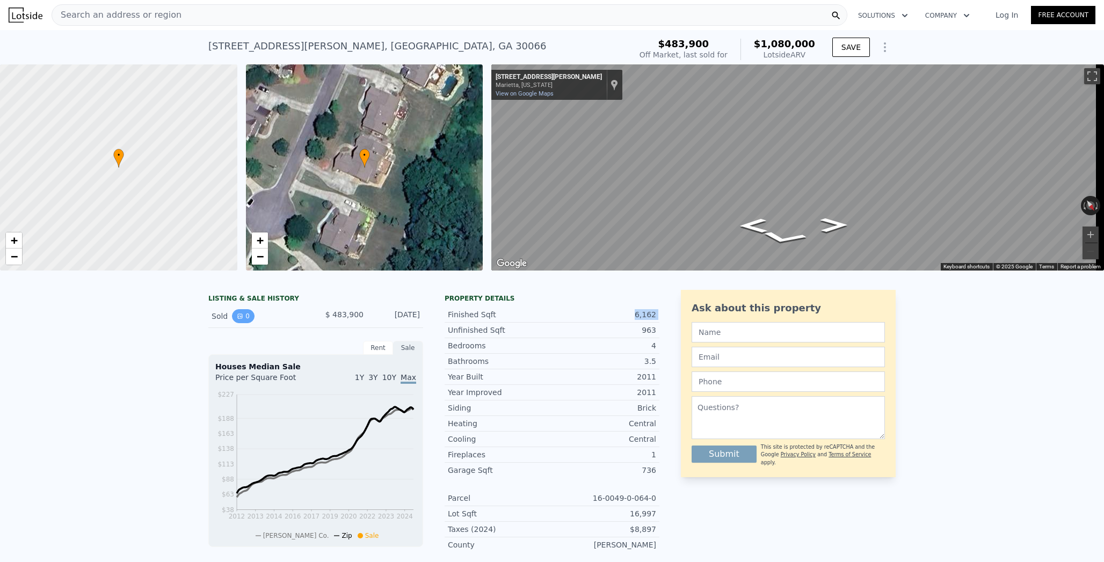
click at [238, 318] on icon "View historical data" at bounding box center [240, 316] width 4 height 4
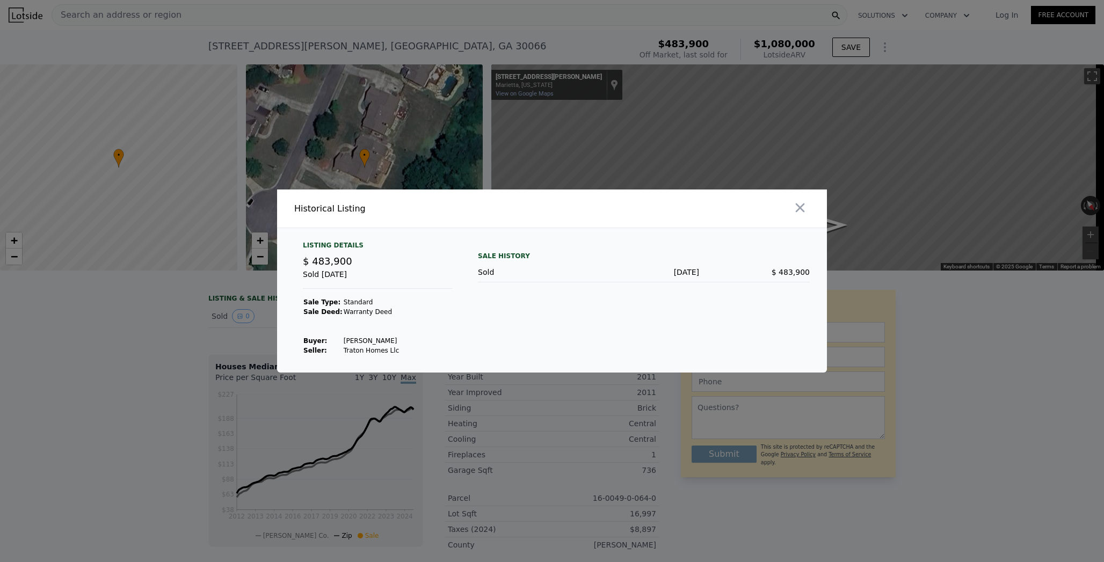
click at [383, 341] on td "[PERSON_NAME]" at bounding box center [371, 341] width 56 height 10
click at [843, 417] on div at bounding box center [552, 281] width 1104 height 562
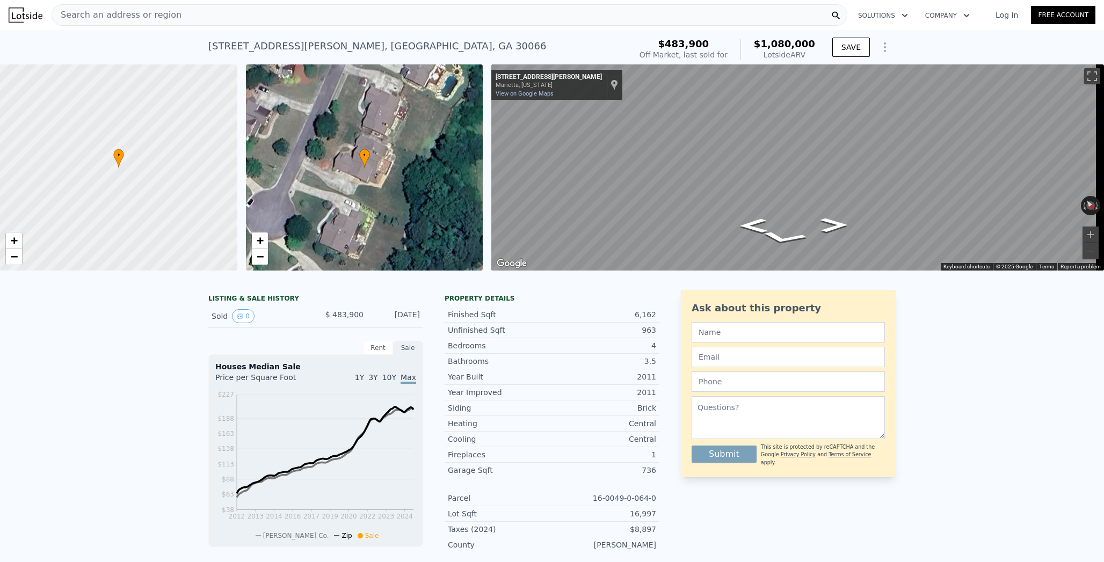
click at [76, 9] on span "Search an address or region" at bounding box center [116, 15] width 129 height 13
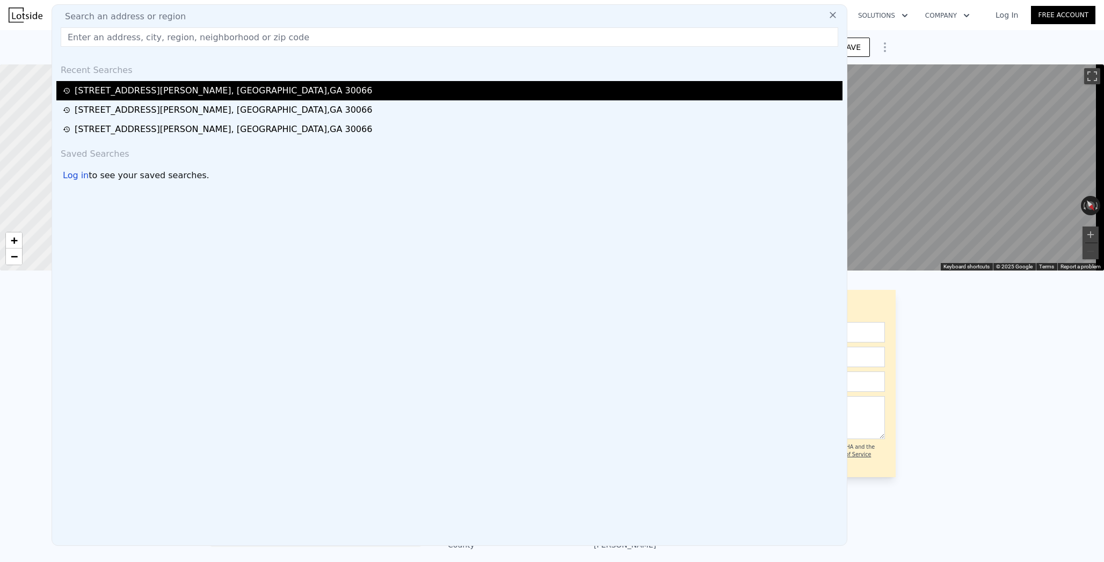
click at [94, 92] on div "[STREET_ADDRESS][PERSON_NAME]" at bounding box center [224, 90] width 298 height 13
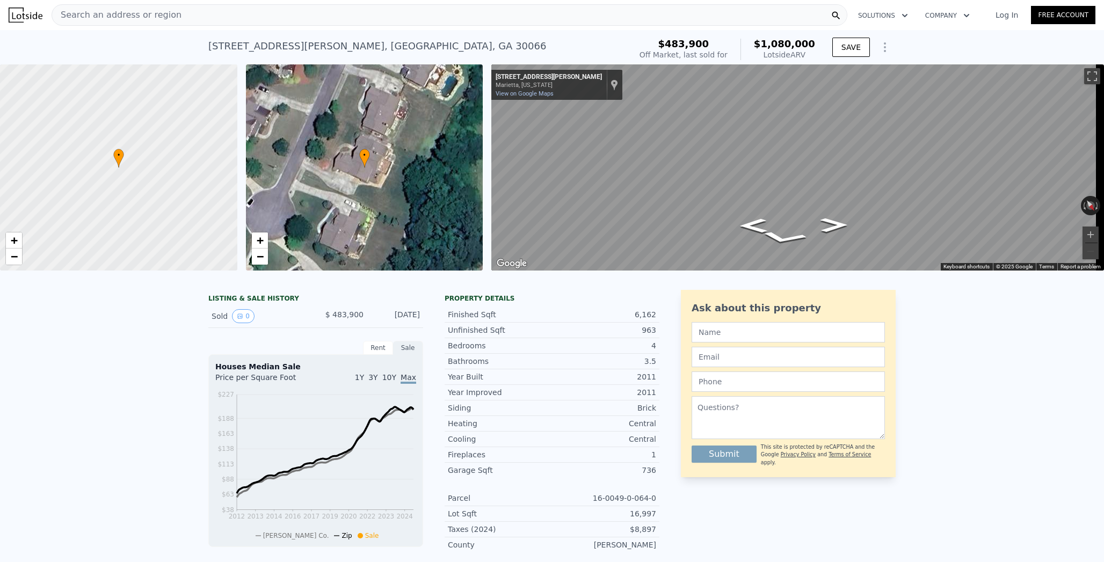
click at [55, 18] on span "Search an address or region" at bounding box center [116, 15] width 129 height 13
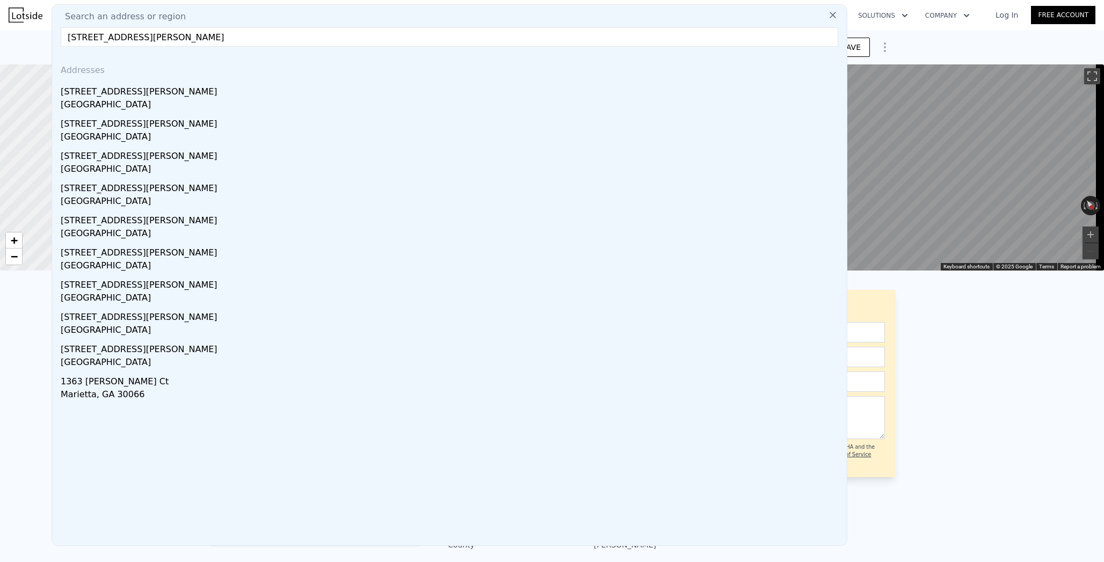
click at [61, 35] on input "[STREET_ADDRESS][PERSON_NAME]" at bounding box center [450, 36] width 778 height 19
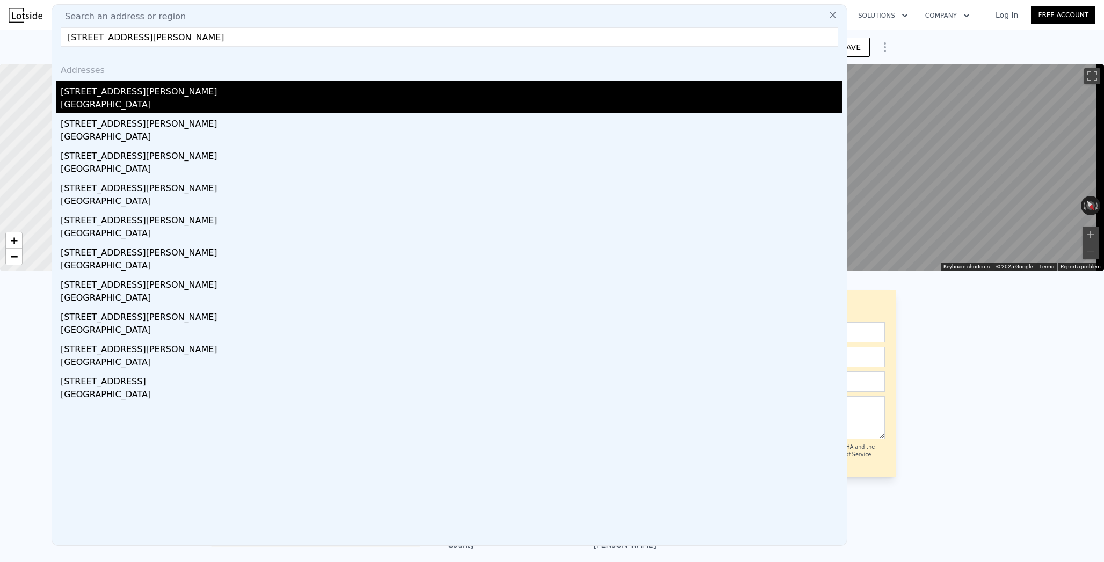
type input "[STREET_ADDRESS][PERSON_NAME]"
click at [61, 107] on div "[GEOGRAPHIC_DATA]" at bounding box center [452, 105] width 782 height 15
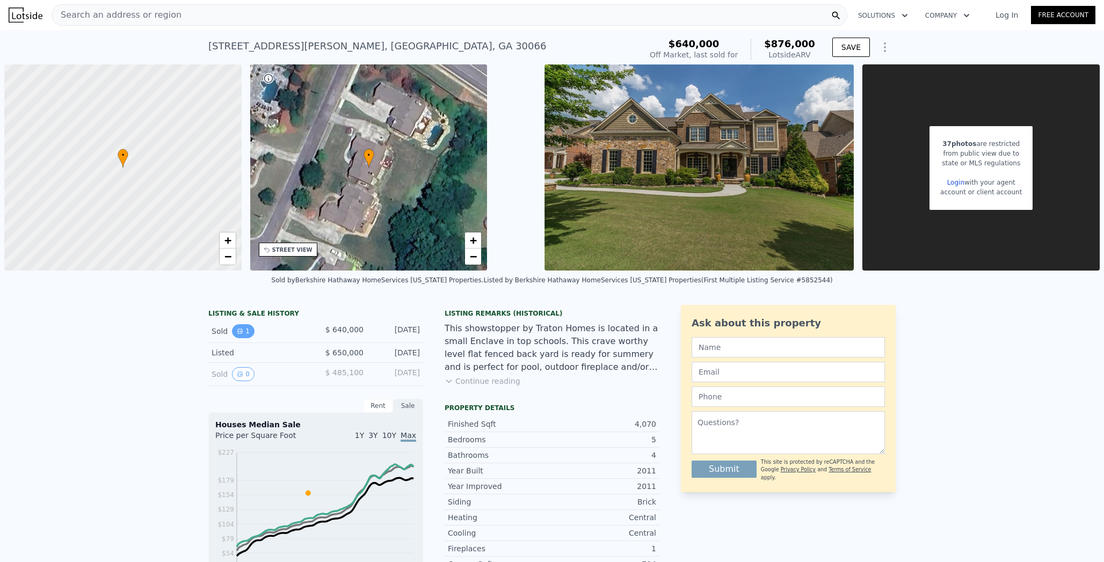
click at [240, 326] on button "1" at bounding box center [243, 331] width 23 height 14
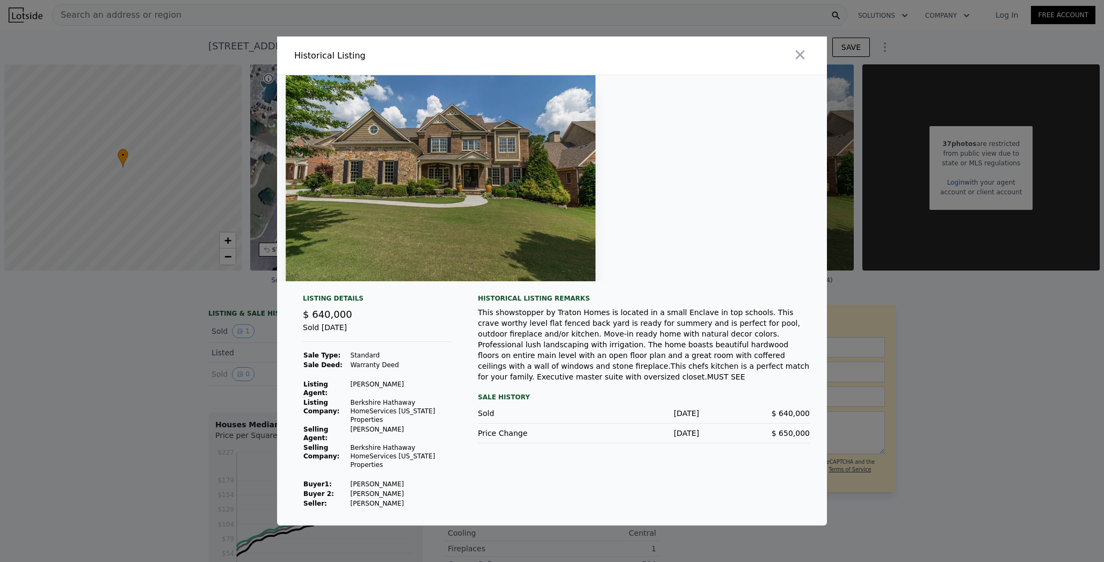
click at [193, 341] on div at bounding box center [552, 281] width 1104 height 562
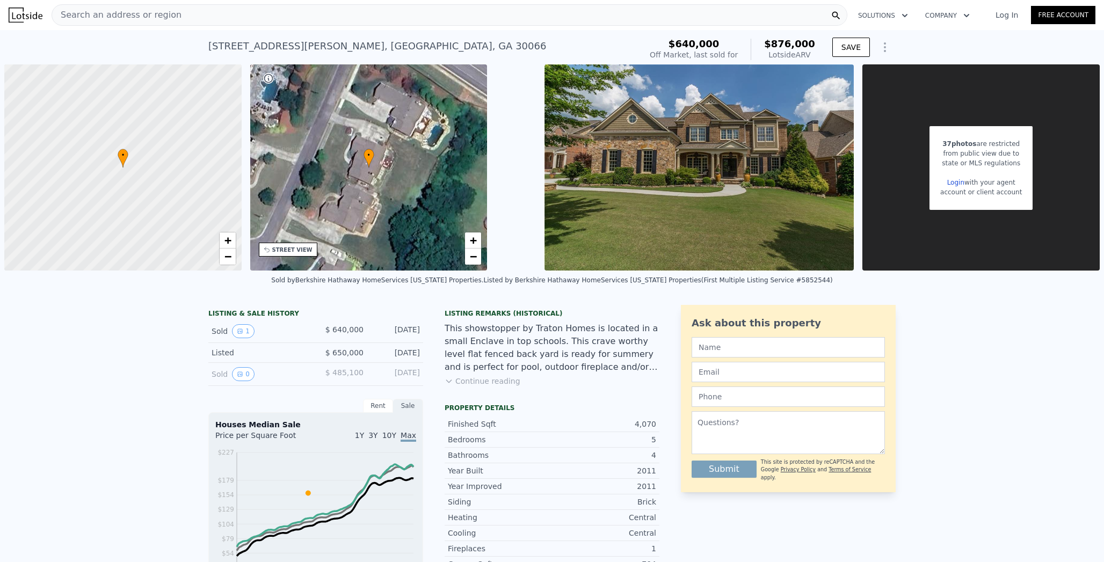
click at [237, 357] on div "Listed $ 650,000 [DATE]" at bounding box center [315, 353] width 215 height 20
click at [237, 371] on icon "View historical data" at bounding box center [240, 374] width 6 height 6
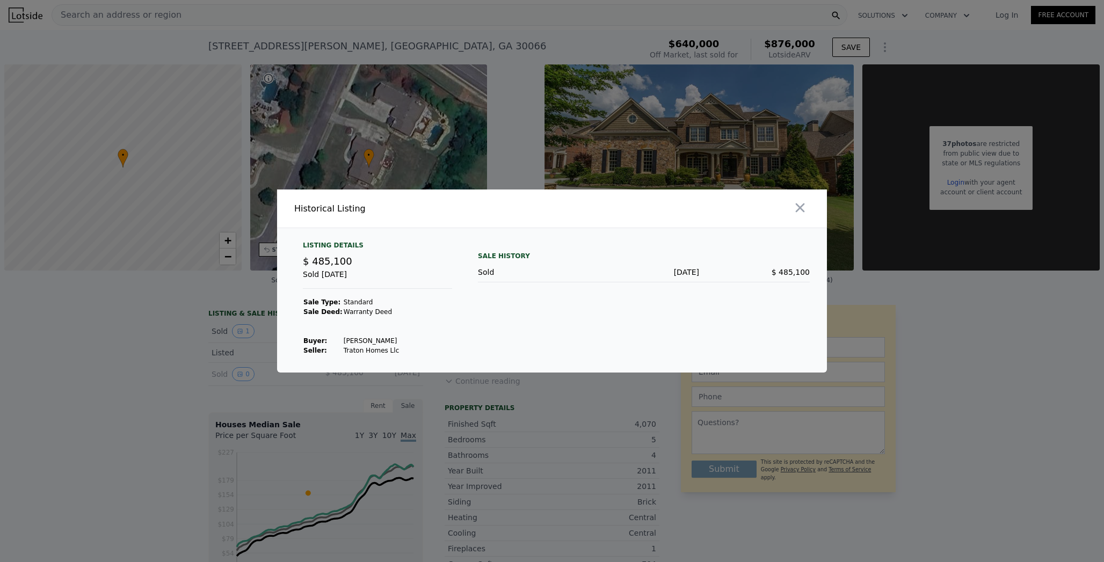
click at [136, 329] on div at bounding box center [552, 281] width 1104 height 562
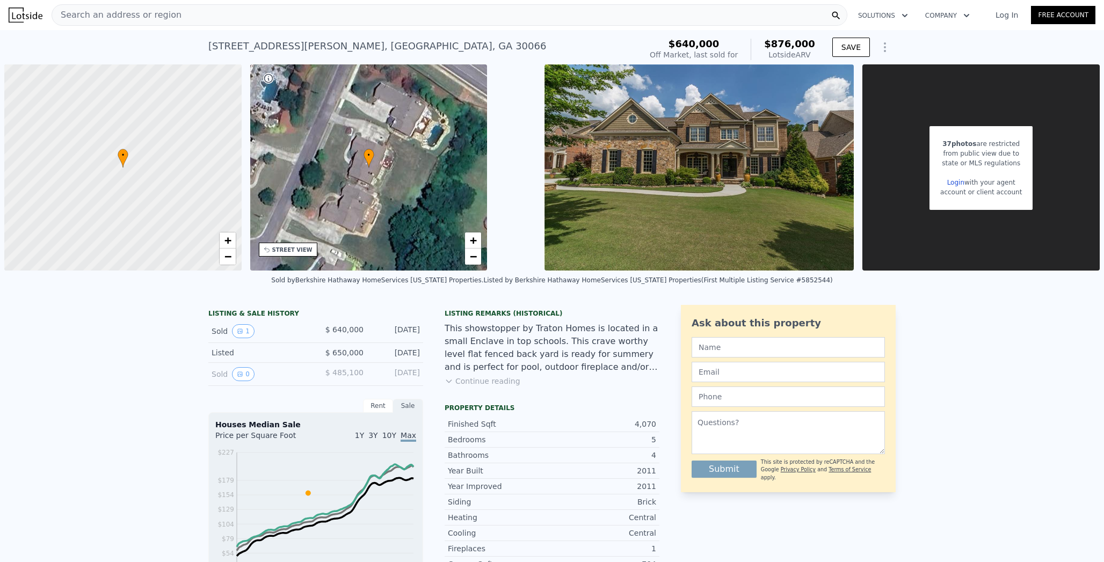
click at [339, 10] on div "Search an address or region" at bounding box center [450, 14] width 796 height 21
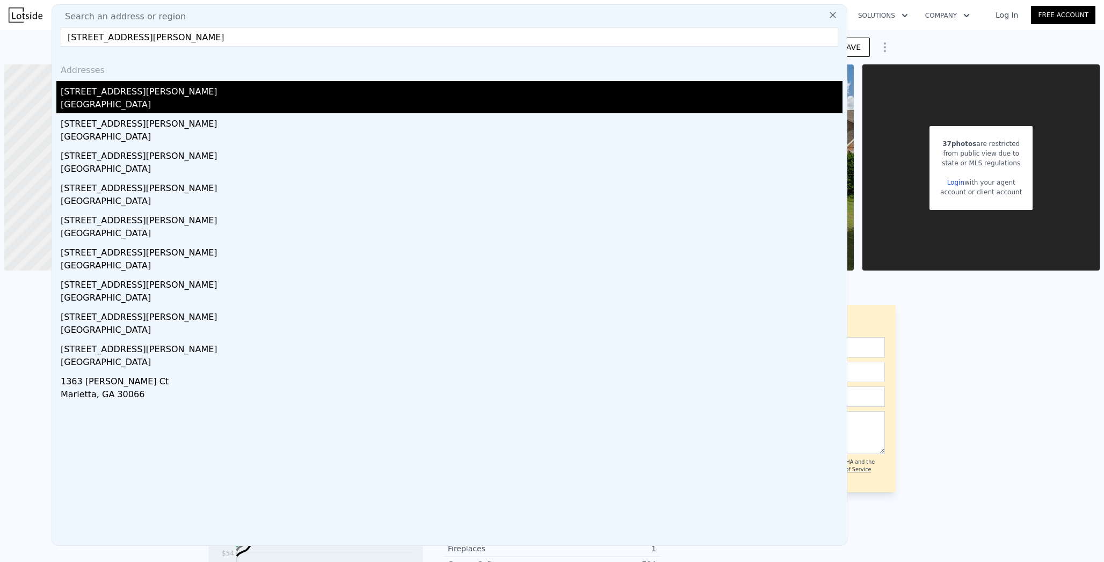
type input "[STREET_ADDRESS][PERSON_NAME]"
click at [134, 86] on div "[STREET_ADDRESS][PERSON_NAME]" at bounding box center [452, 89] width 782 height 17
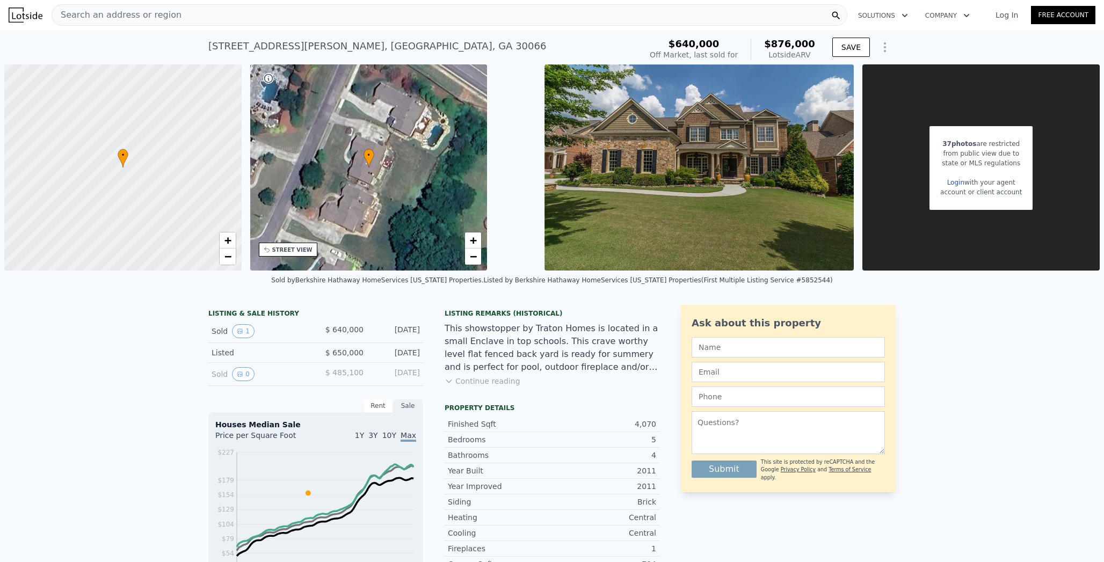
scroll to position [0, 4]
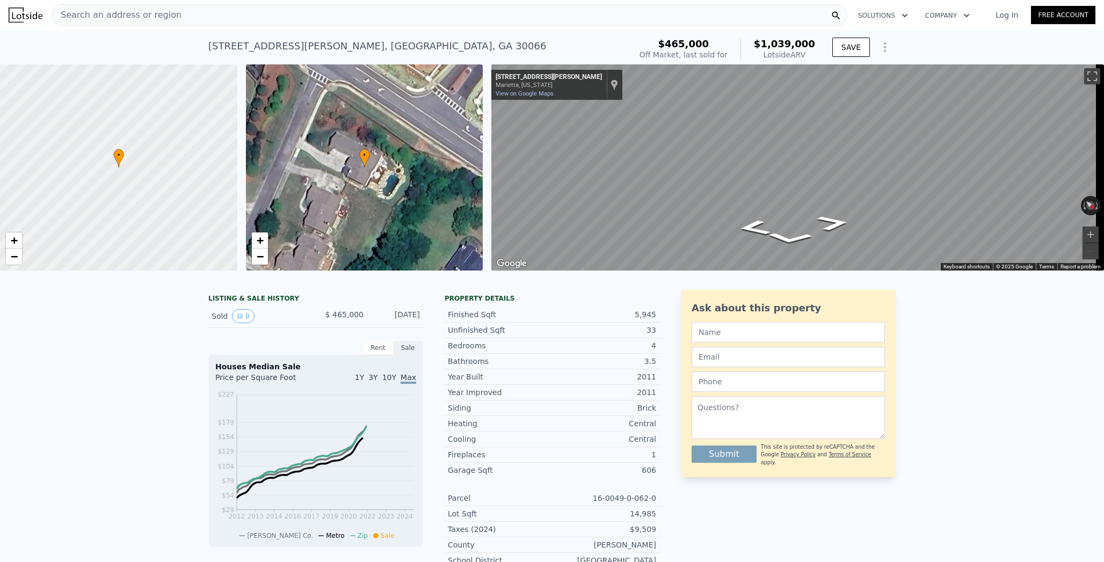
click at [236, 310] on div "Sold 0 $ 465,000 [DATE]" at bounding box center [315, 316] width 215 height 23
click at [242, 323] on button "0" at bounding box center [243, 316] width 23 height 14
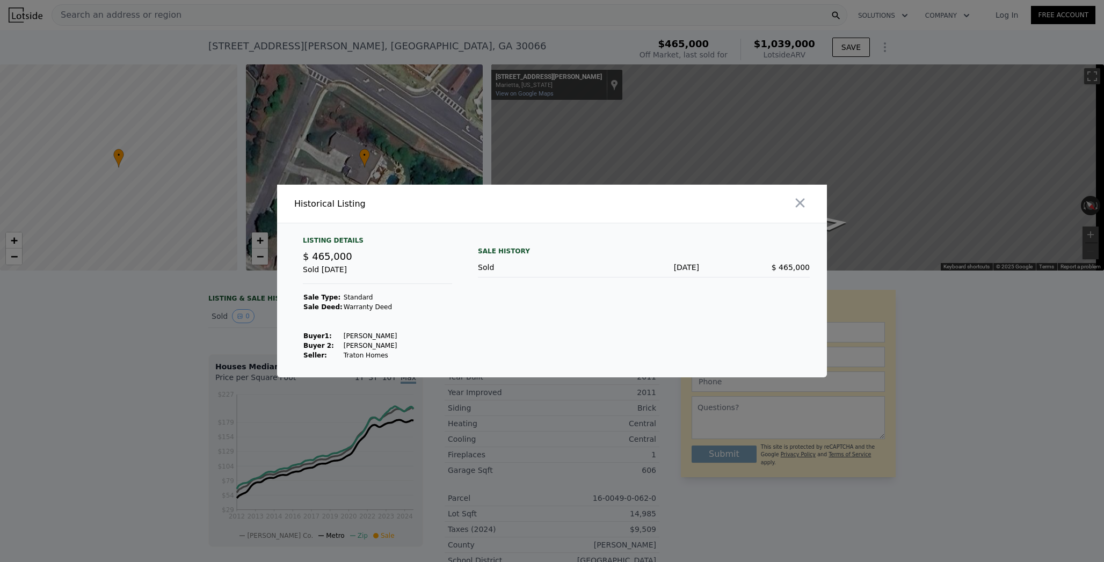
click at [166, 342] on div at bounding box center [552, 281] width 1104 height 562
